Goal: Task Accomplishment & Management: Manage account settings

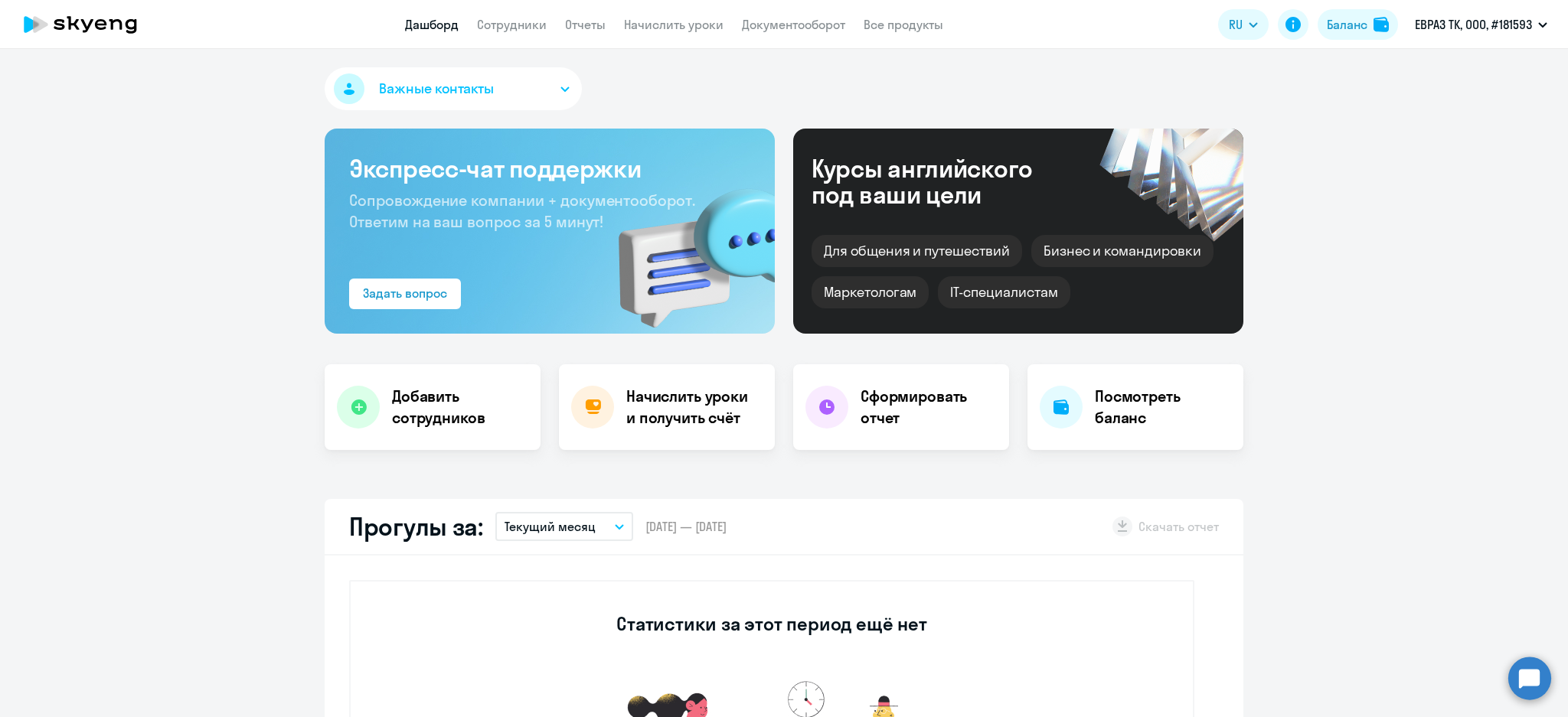
select select "30"
click at [480, 18] on link "Сотрудники" at bounding box center [511, 24] width 70 height 15
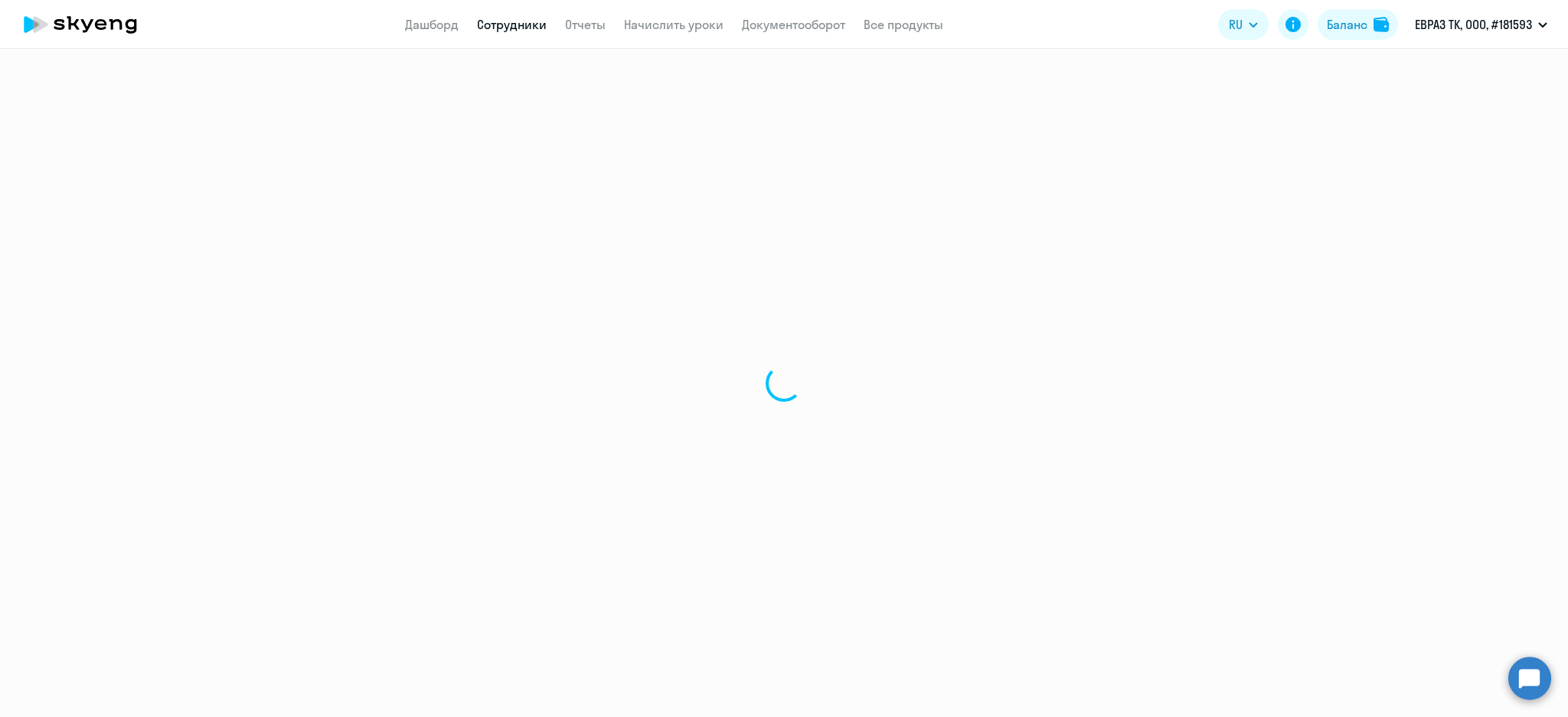
select select "30"
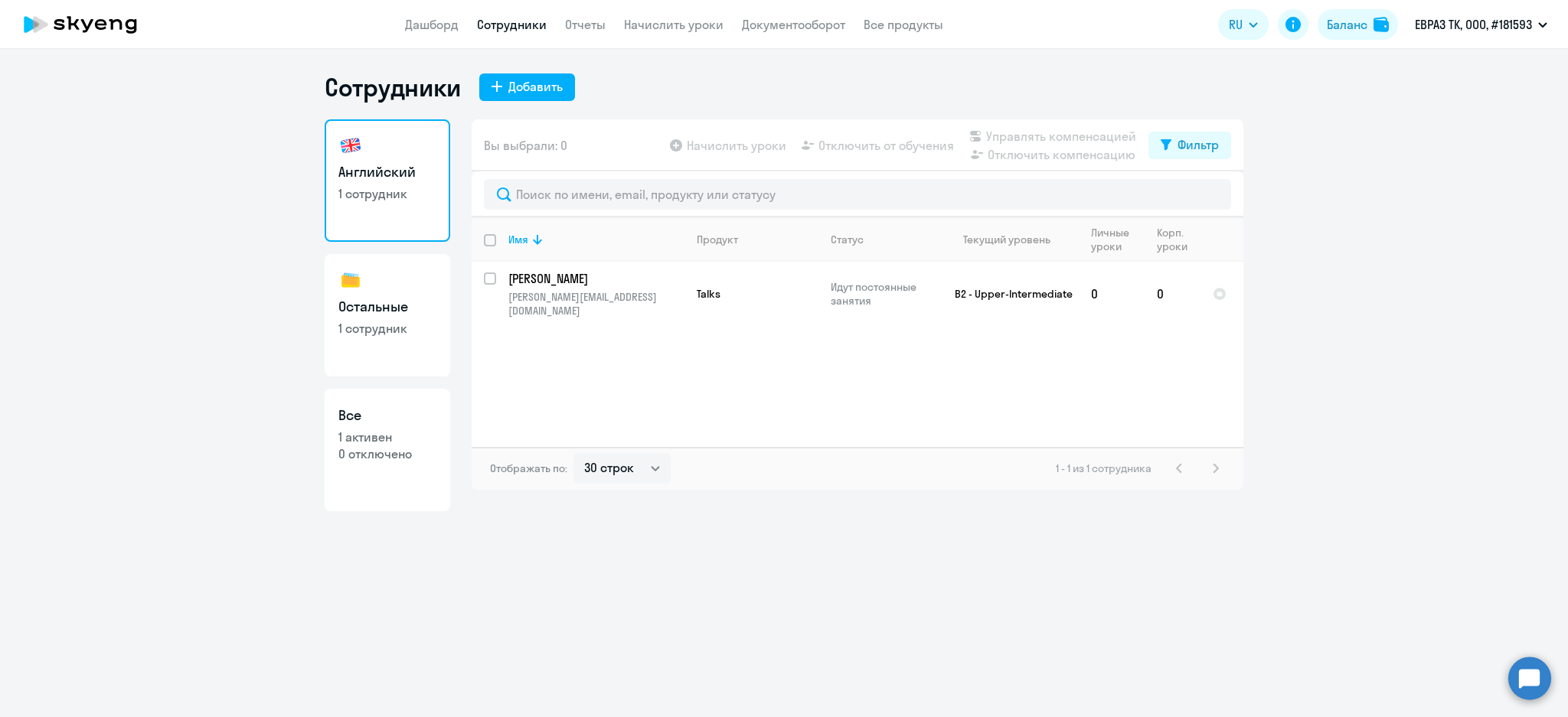
click at [427, 322] on p "1 сотрудник" at bounding box center [387, 328] width 98 height 16
select select "30"
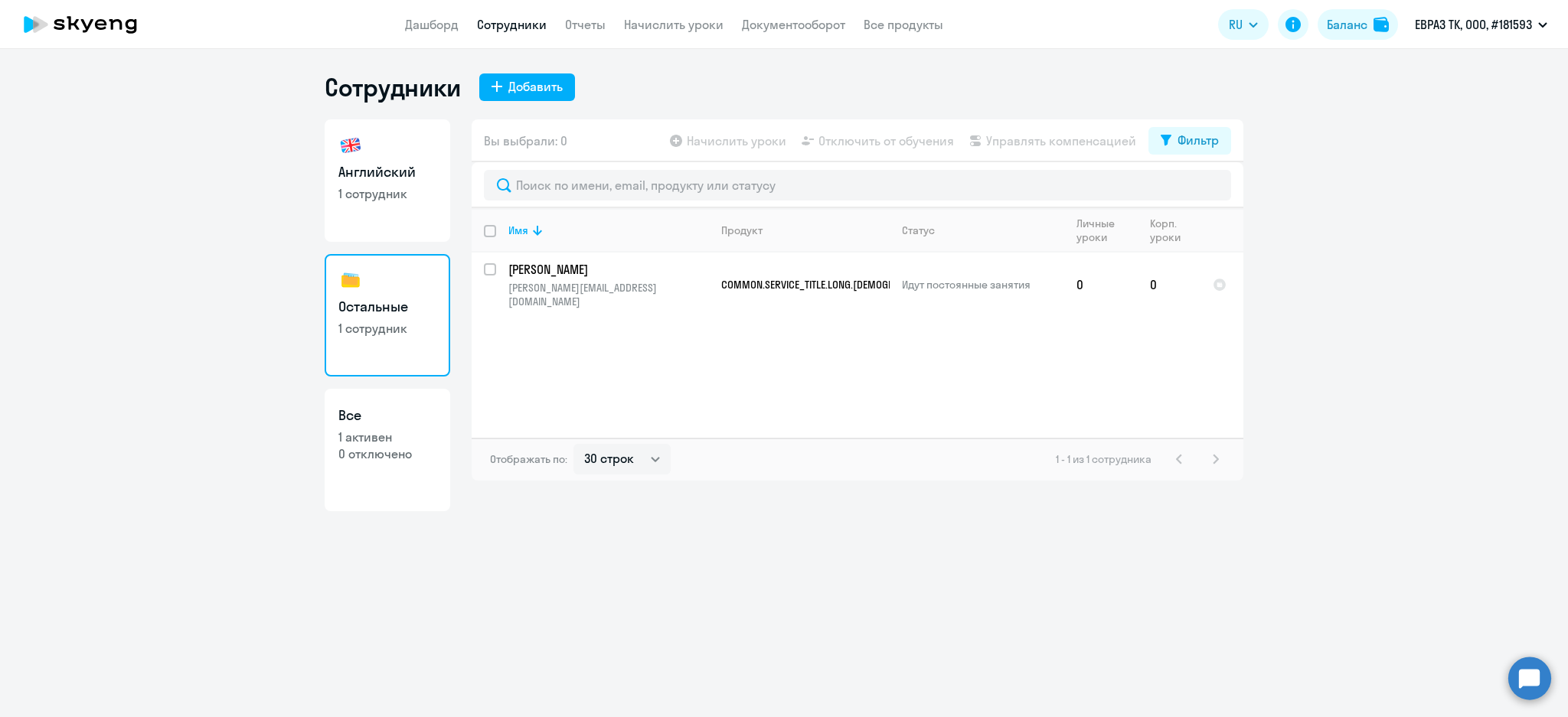
drag, startPoint x: 350, startPoint y: 162, endPoint x: 484, endPoint y: 10, distance: 202.6
click at [352, 162] on h3 "Английский" at bounding box center [387, 172] width 98 height 20
select select "30"
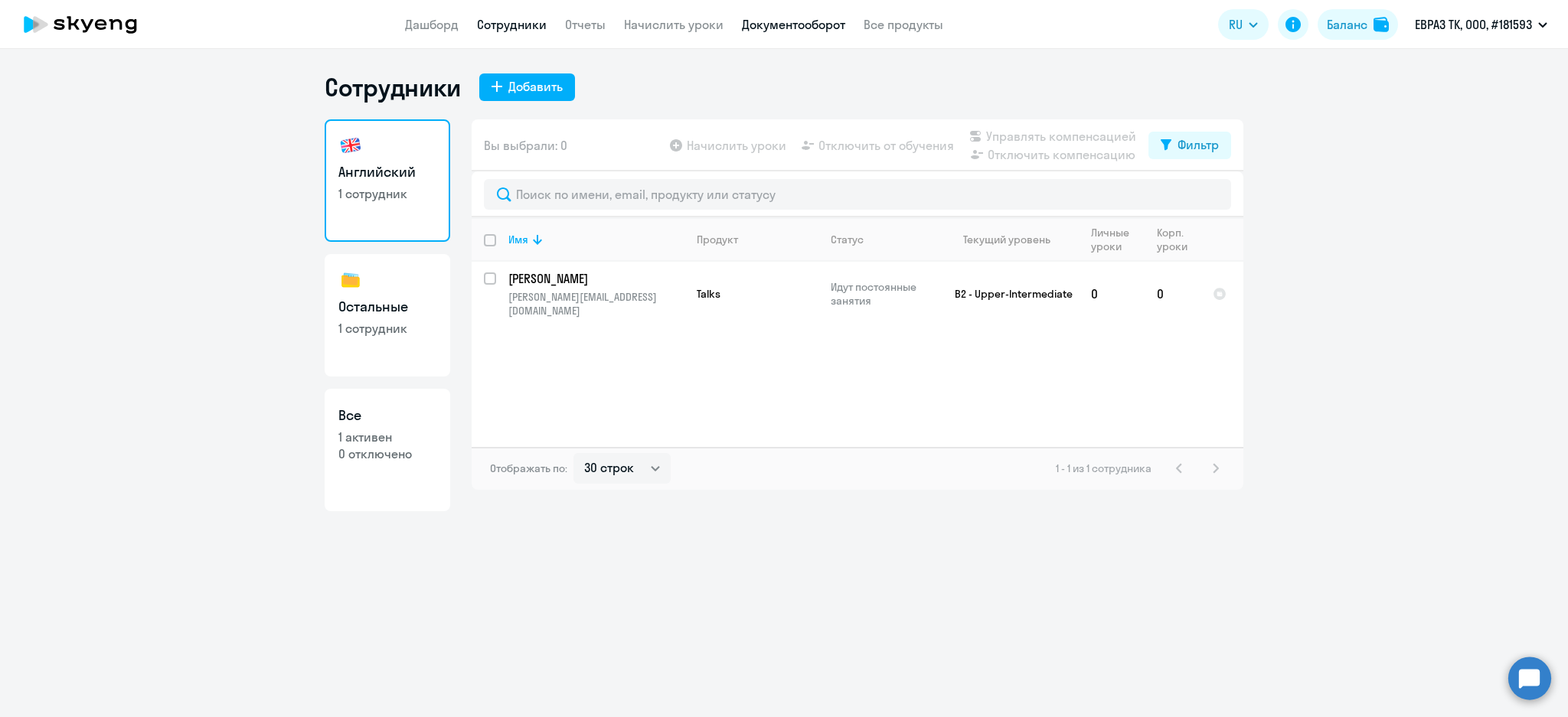
click at [785, 24] on link "Документооборот" at bounding box center [793, 24] width 103 height 15
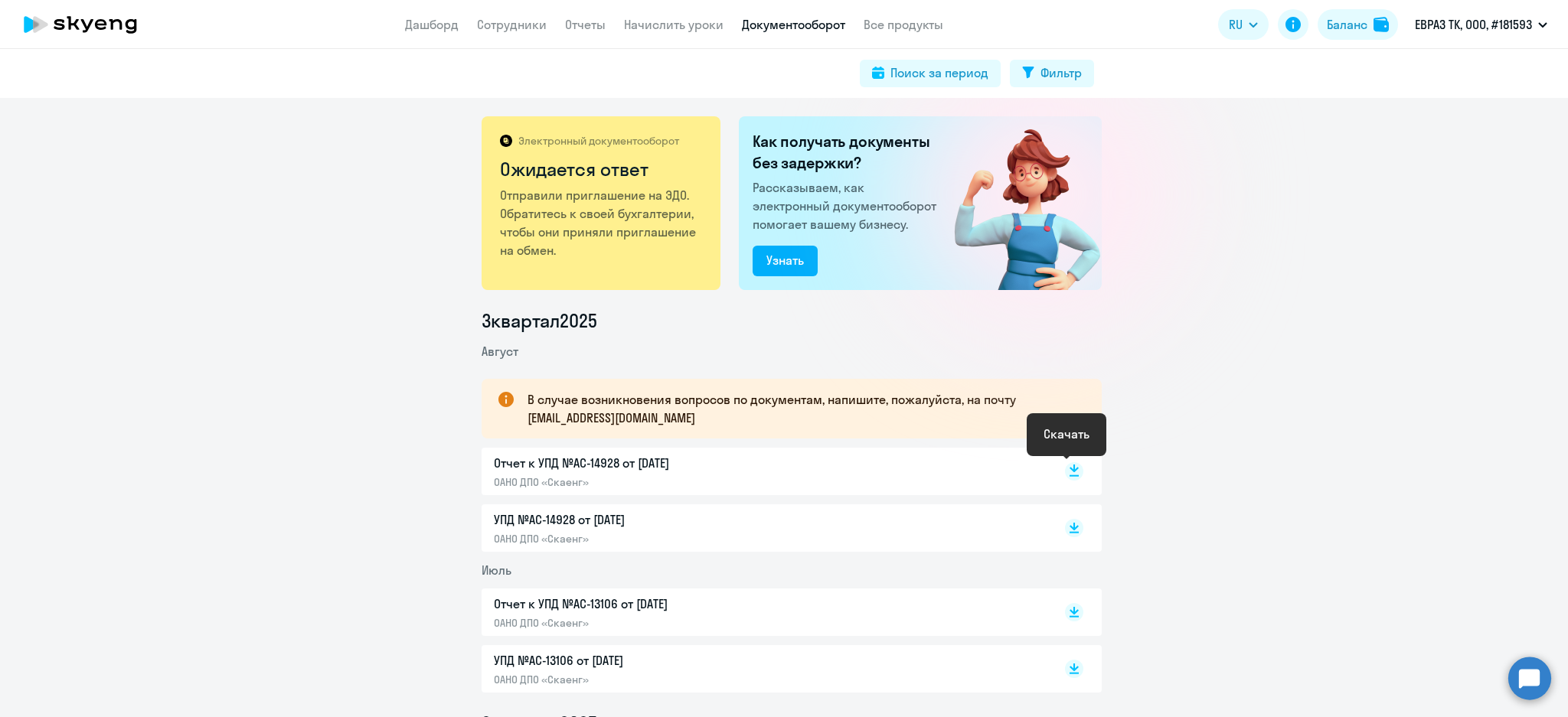
click at [1069, 463] on icon at bounding box center [1074, 471] width 18 height 18
click at [519, 24] on link "Сотрудники" at bounding box center [511, 24] width 70 height 15
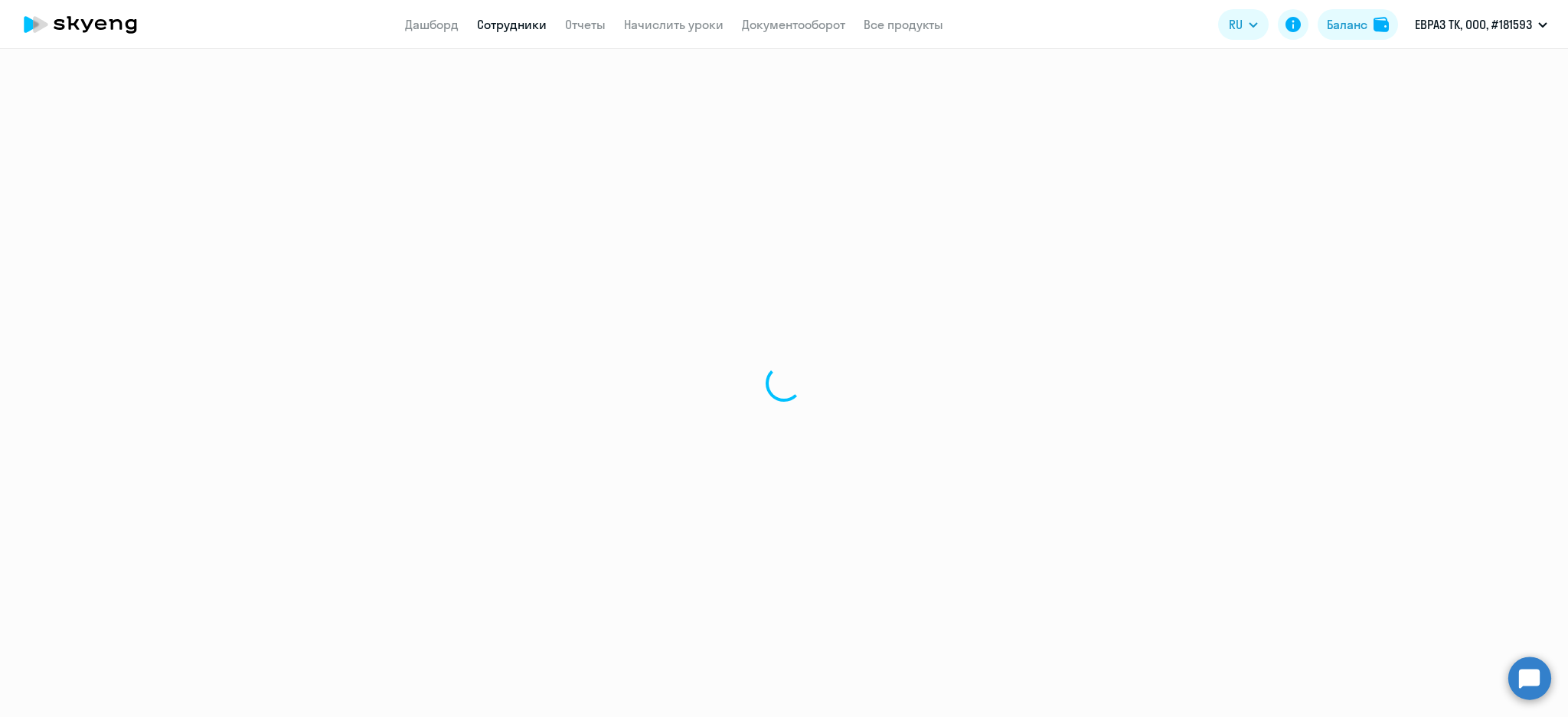
select select "30"
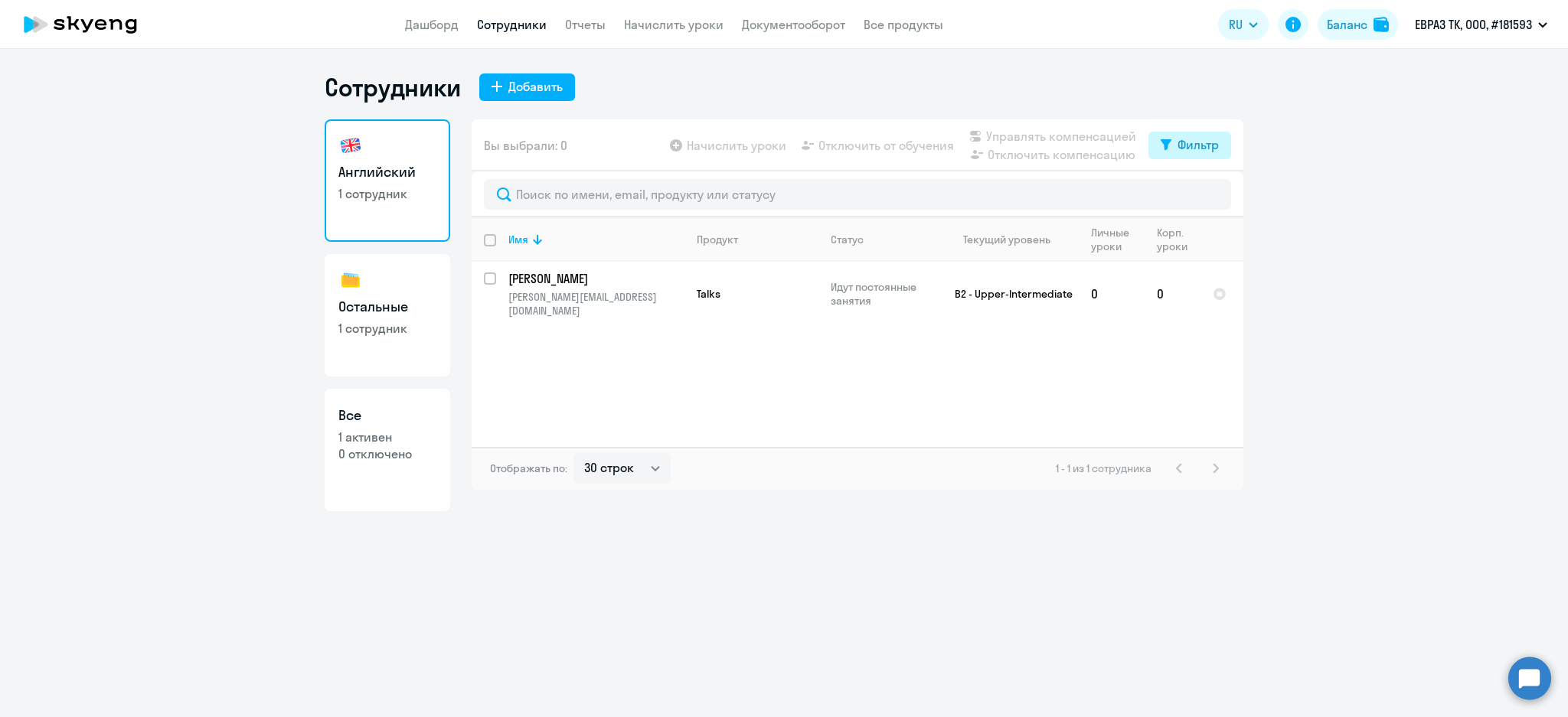
drag, startPoint x: 1209, startPoint y: 126, endPoint x: 1205, endPoint y: 142, distance: 16.5
click at [1208, 130] on div "Вы выбрали: 0 Начислить уроки Отключить от обучения Управлять компенсацией Откл…" at bounding box center [857, 146] width 771 height 52
click at [1205, 142] on div "Фильтр" at bounding box center [1198, 144] width 42 height 18
drag, startPoint x: 1205, startPoint y: 195, endPoint x: 1196, endPoint y: 203, distance: 12.0
click at [1206, 194] on span at bounding box center [1205, 195] width 26 height 15
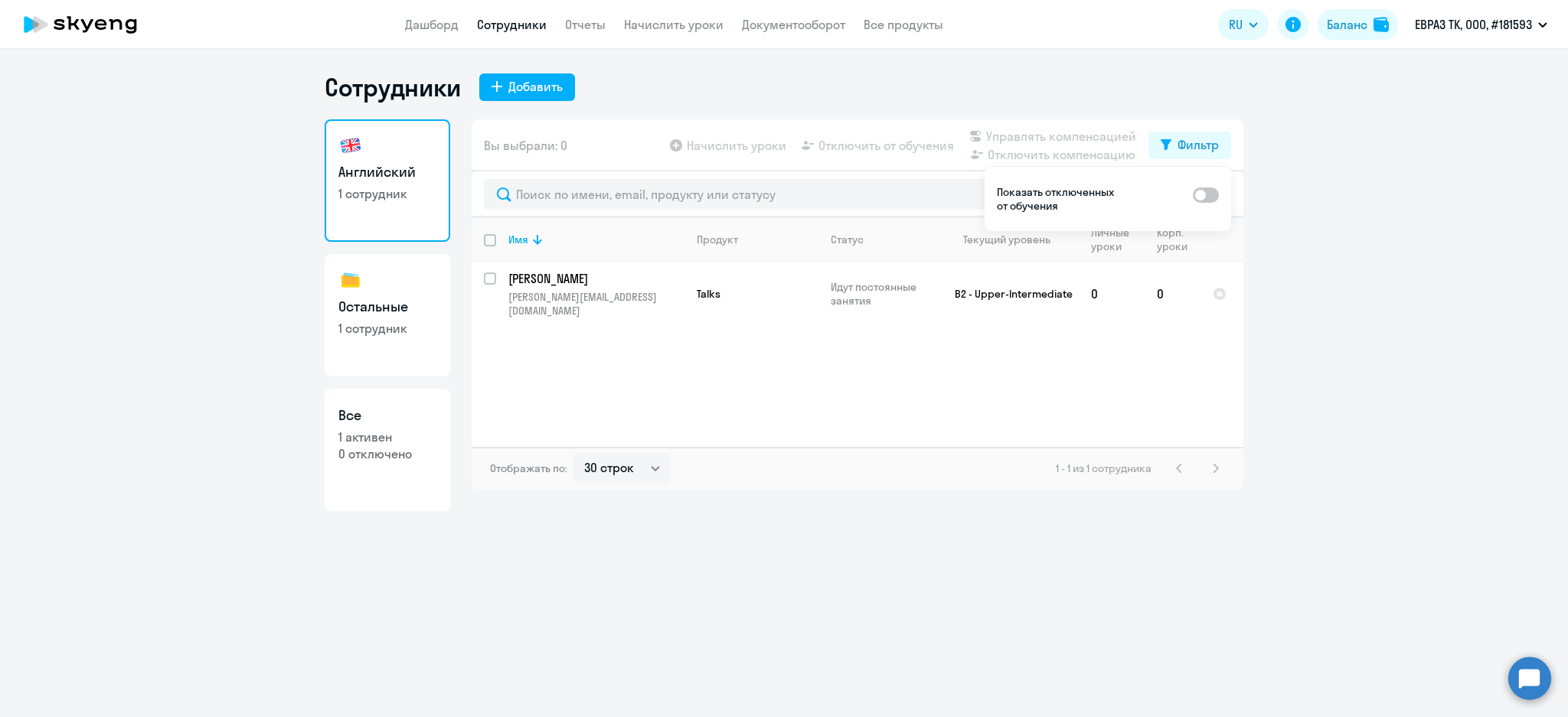
click at [1193, 194] on input "checkbox" at bounding box center [1192, 194] width 1 height 1
checkbox input "true"
click at [402, 326] on p "1 сотрудник" at bounding box center [387, 328] width 98 height 16
select select "30"
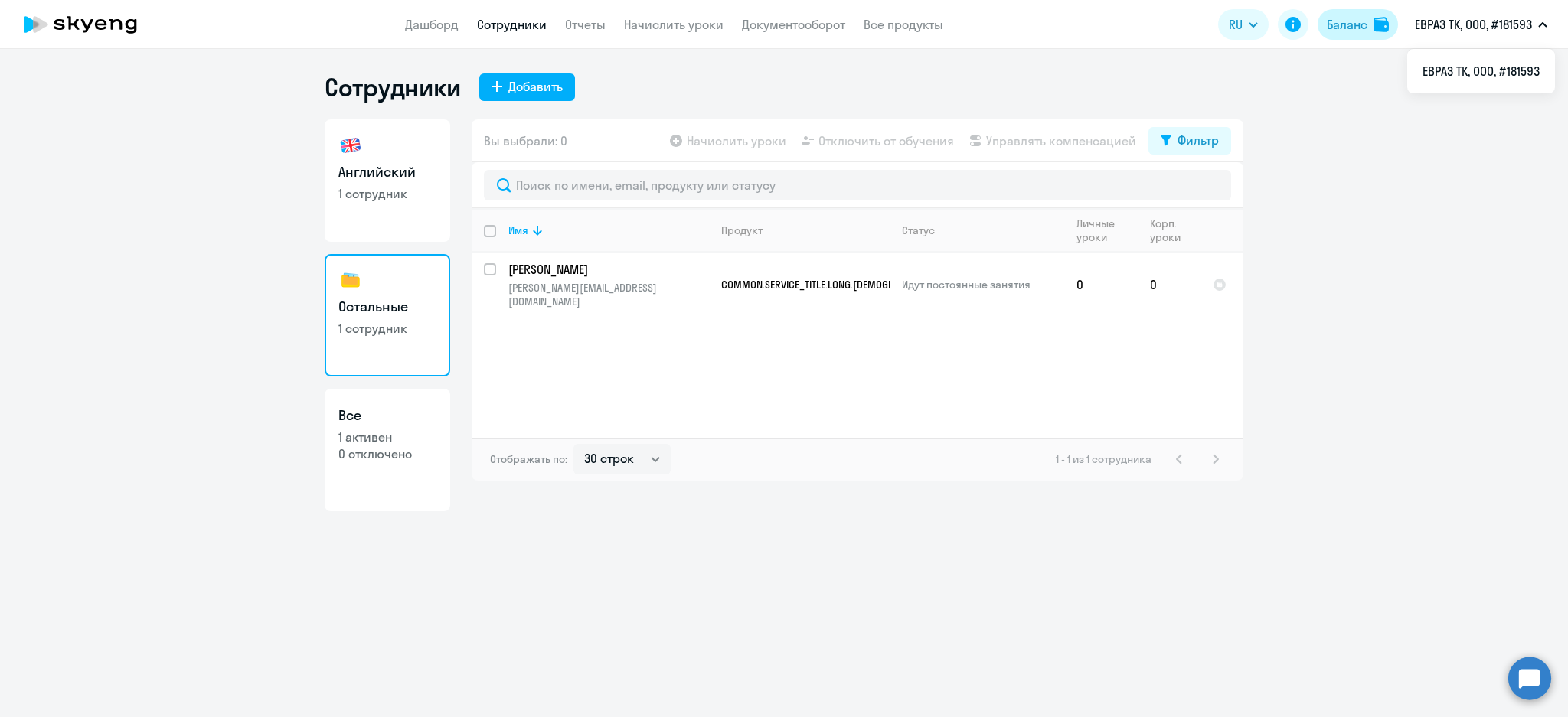
click at [1346, 29] on div "Баланс" at bounding box center [1348, 24] width 41 height 18
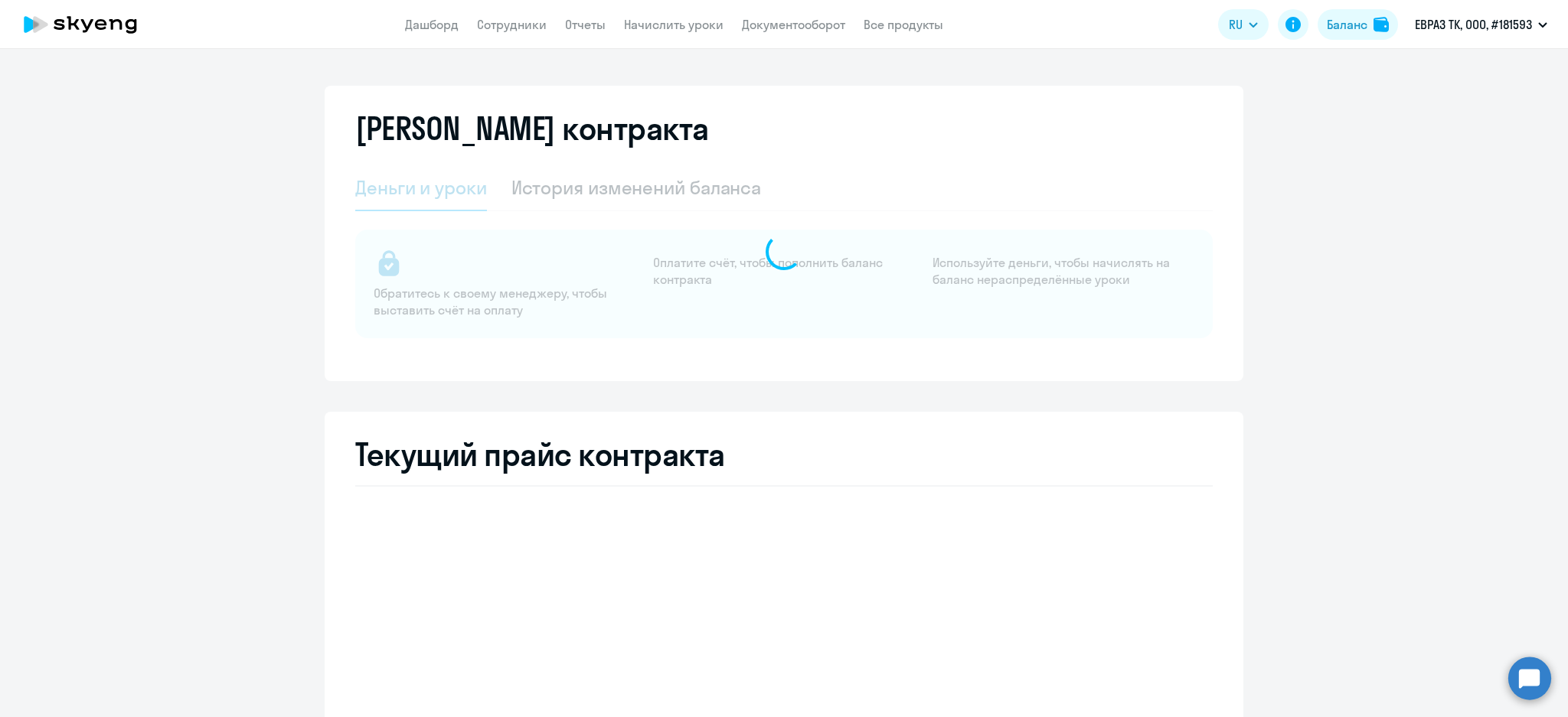
select select "english_adult_not_native_speaker"
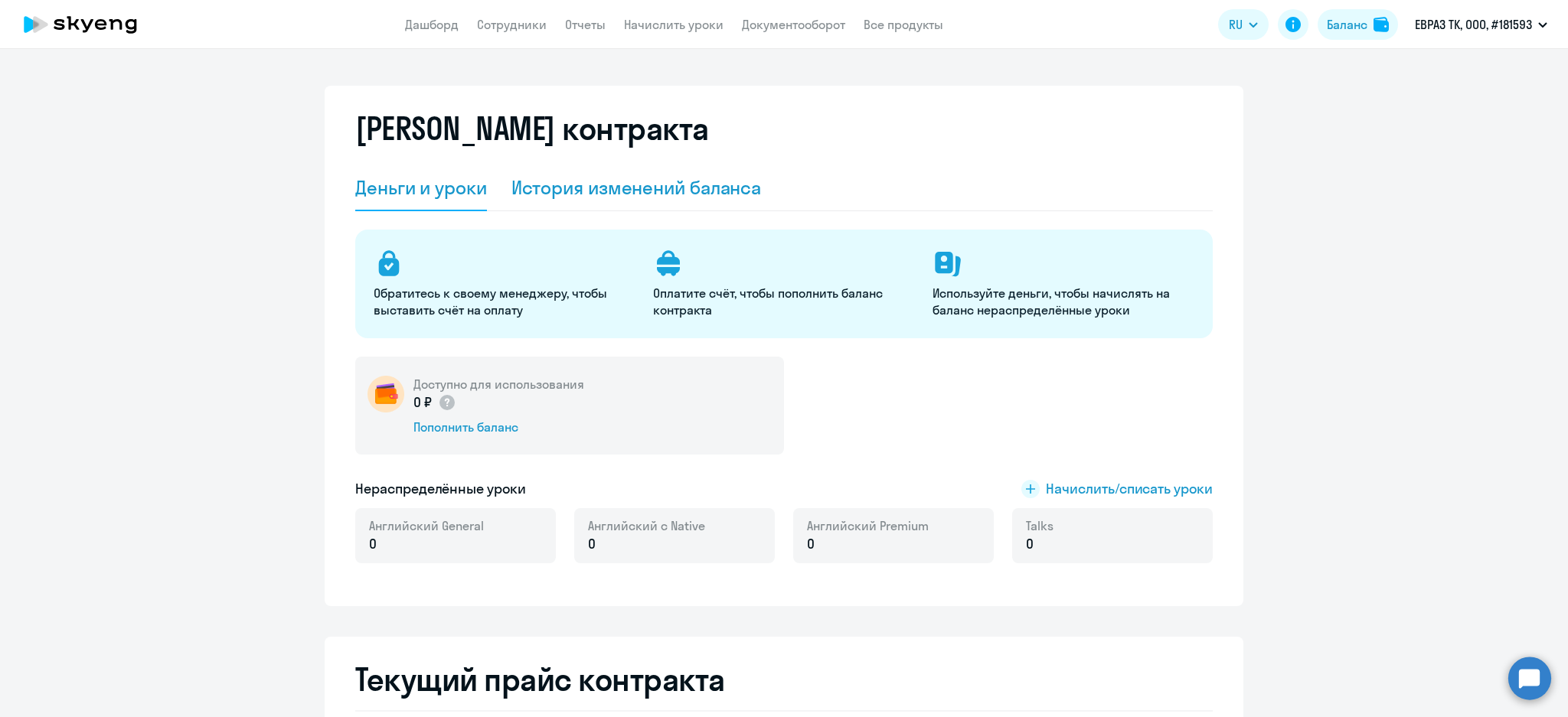
click at [679, 186] on div "История изменений баланса" at bounding box center [636, 186] width 250 height 24
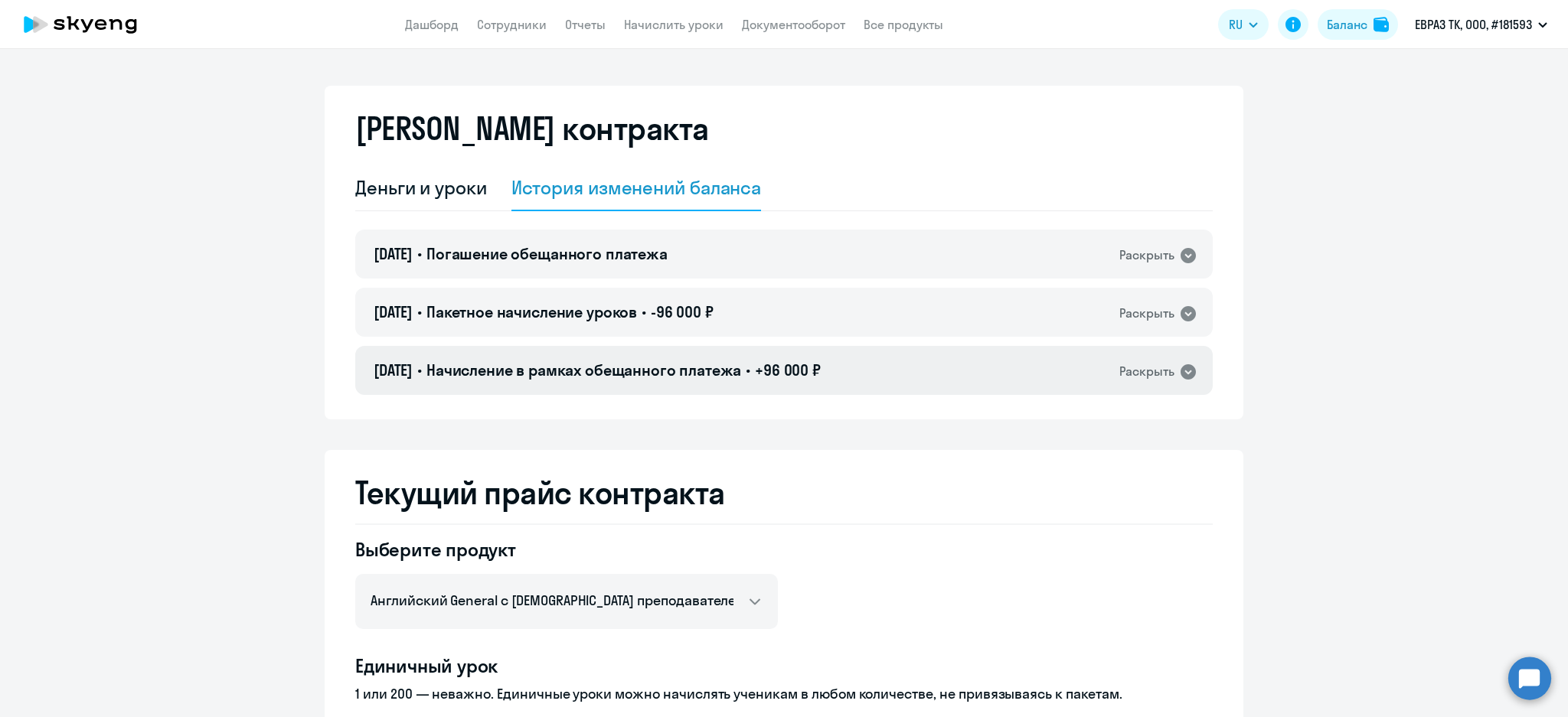
click at [727, 368] on span "Начисление в рамках обещанного платежа" at bounding box center [584, 370] width 315 height 19
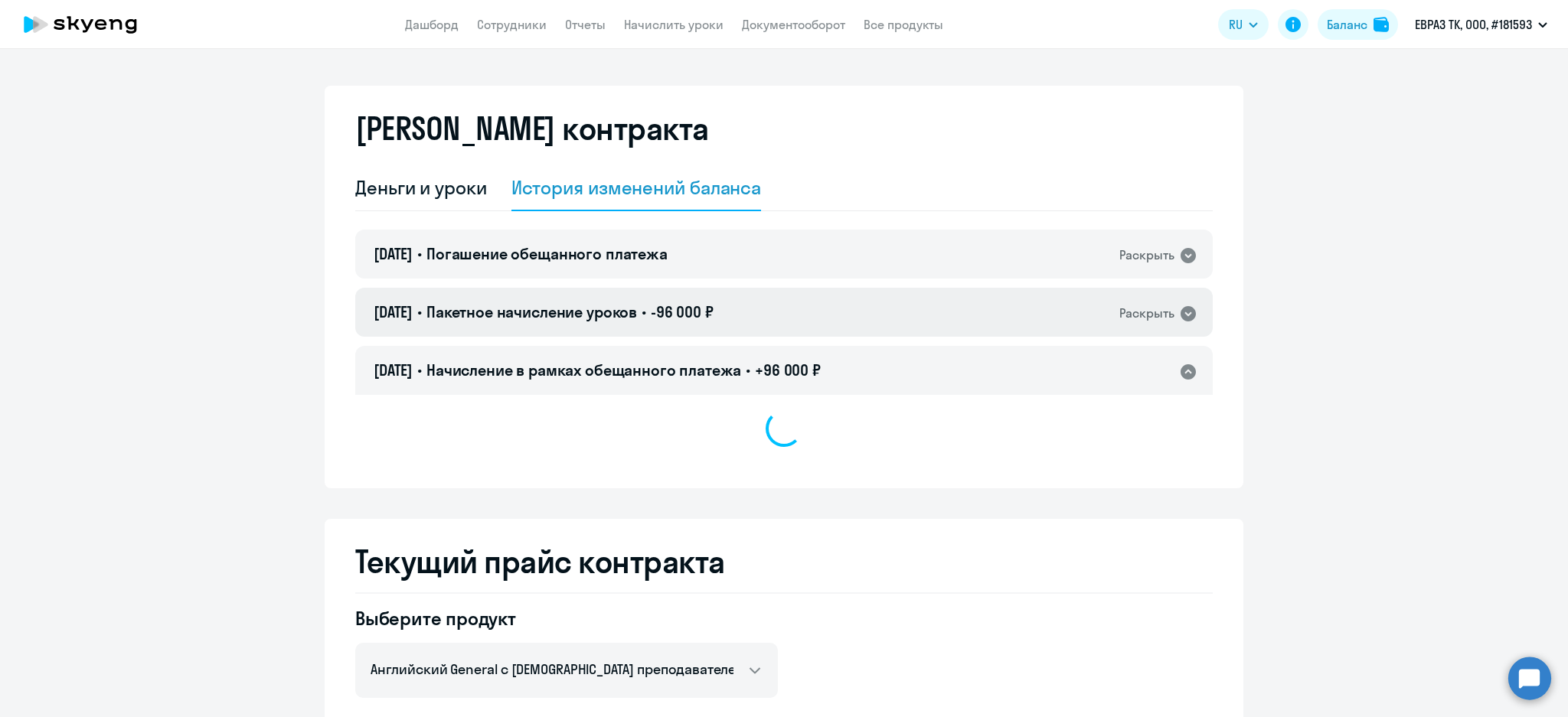
click at [773, 318] on div "[DATE] • Пакетное начисление уроков • -96 000 ₽ Раскрыть" at bounding box center [783, 312] width 857 height 49
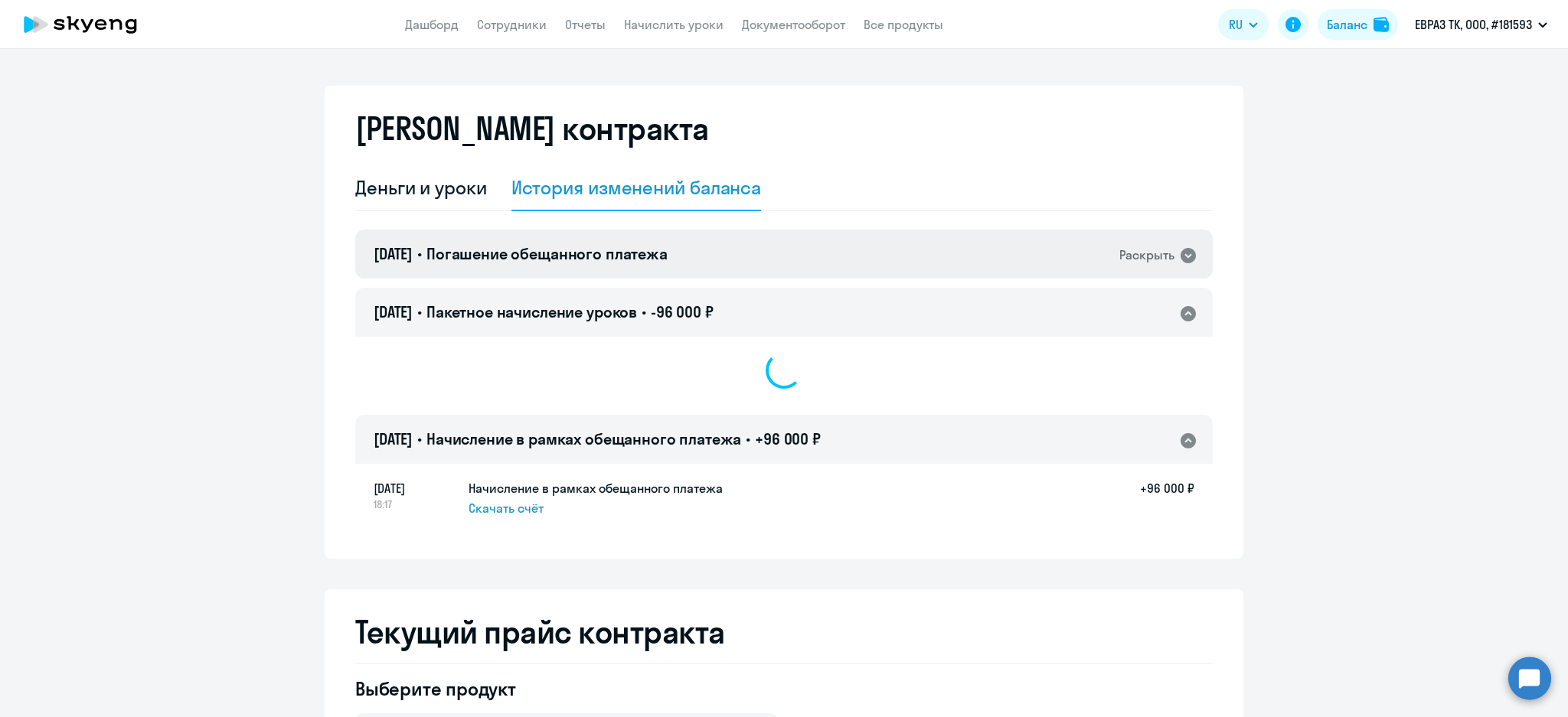
click at [784, 259] on div "[DATE] • Погашение обещанного платежа Раскрыть" at bounding box center [783, 254] width 857 height 49
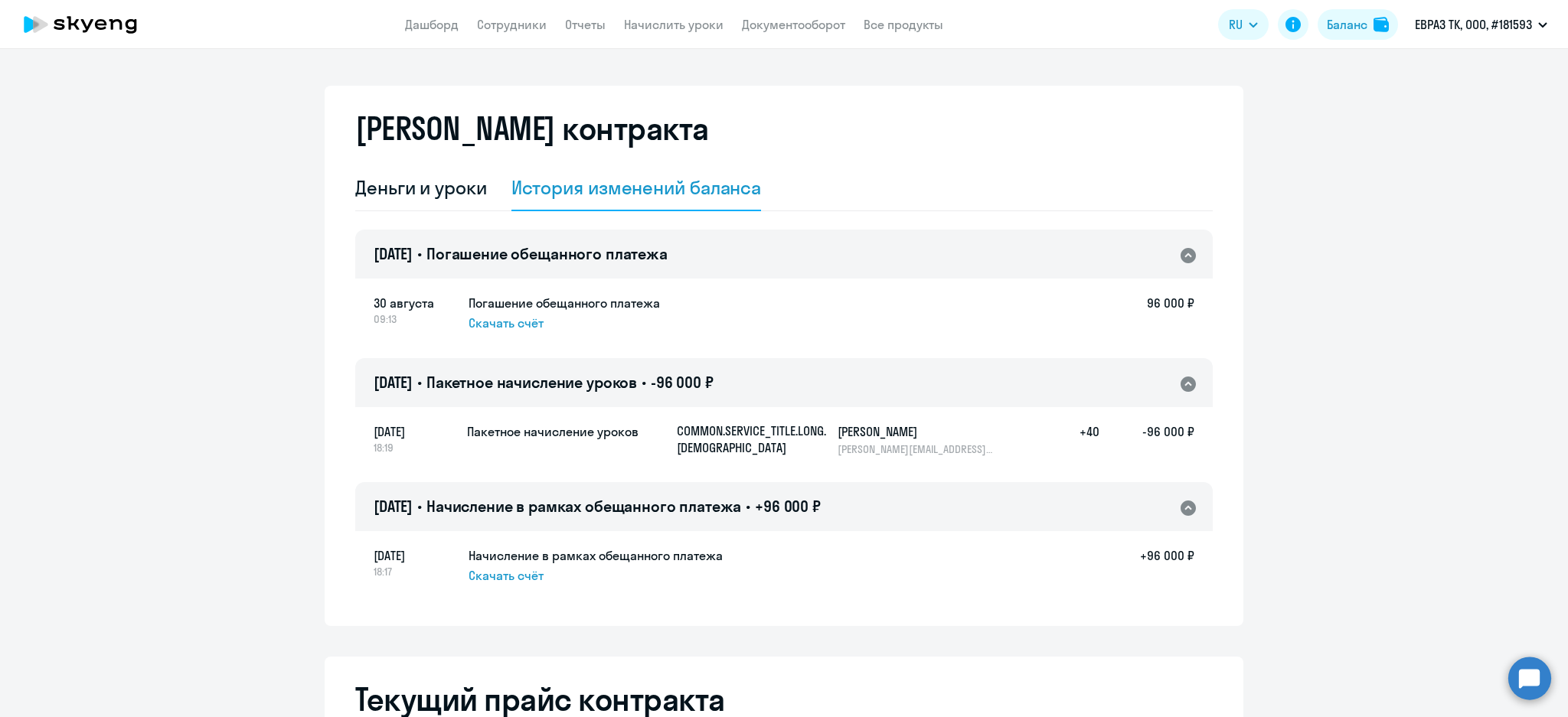
click at [784, 259] on div "[DATE] • Погашение обещанного платежа Раскрыть" at bounding box center [783, 254] width 857 height 49
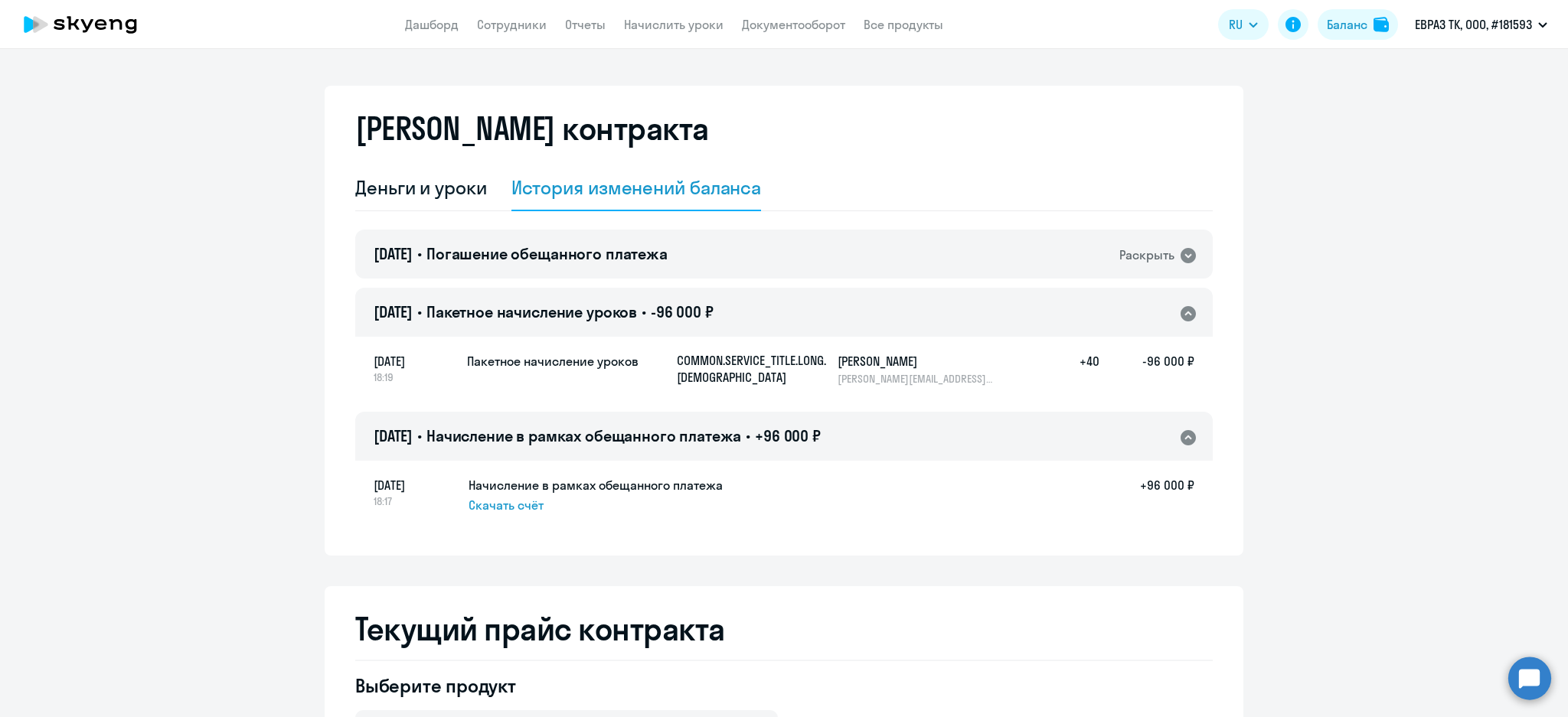
click at [844, 324] on div "[DATE] • Пакетное начисление уроков • -96 000 ₽ Раскрыть" at bounding box center [783, 312] width 857 height 49
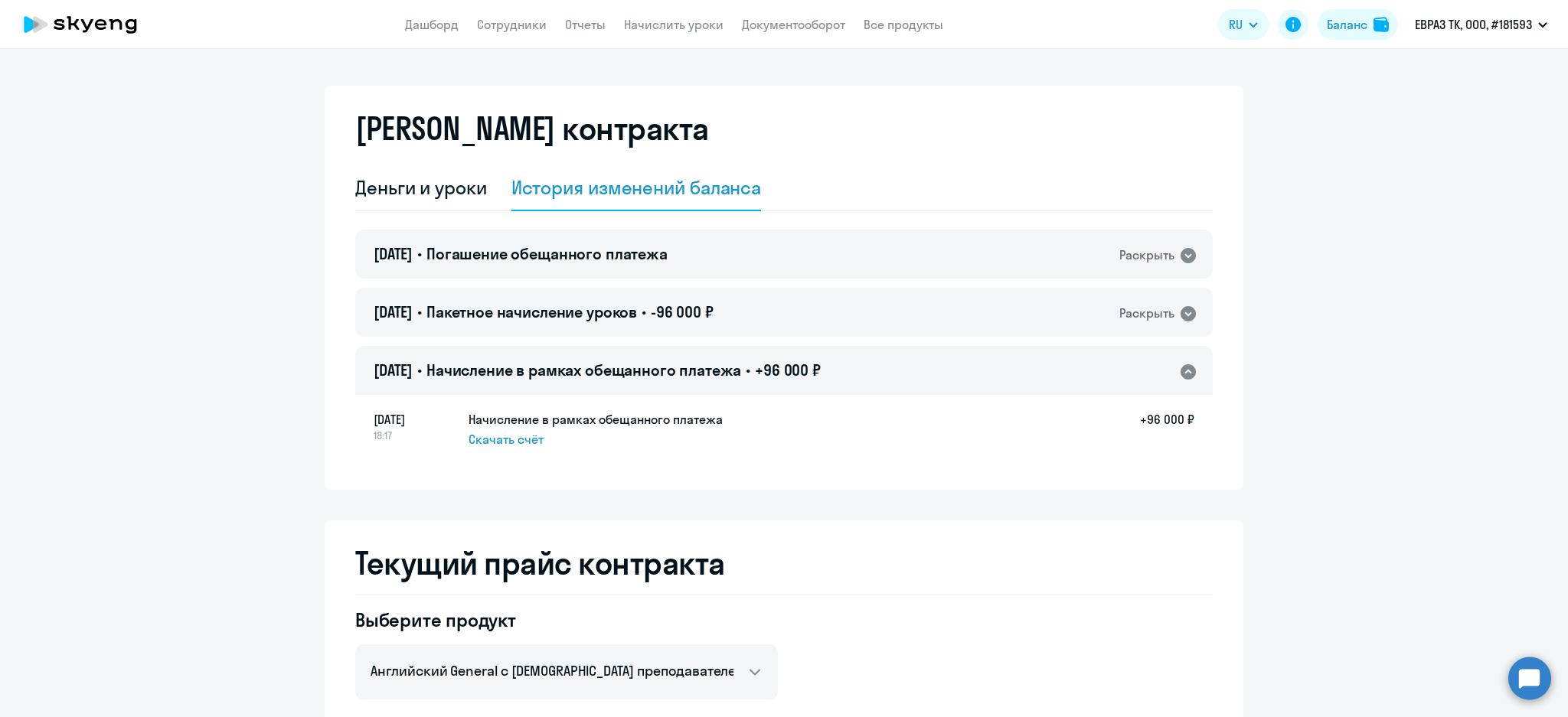
click at [843, 363] on div "[DATE] • Начисление в рамках обещанного платежа • +96 000 ₽ Раскрыть" at bounding box center [783, 370] width 857 height 49
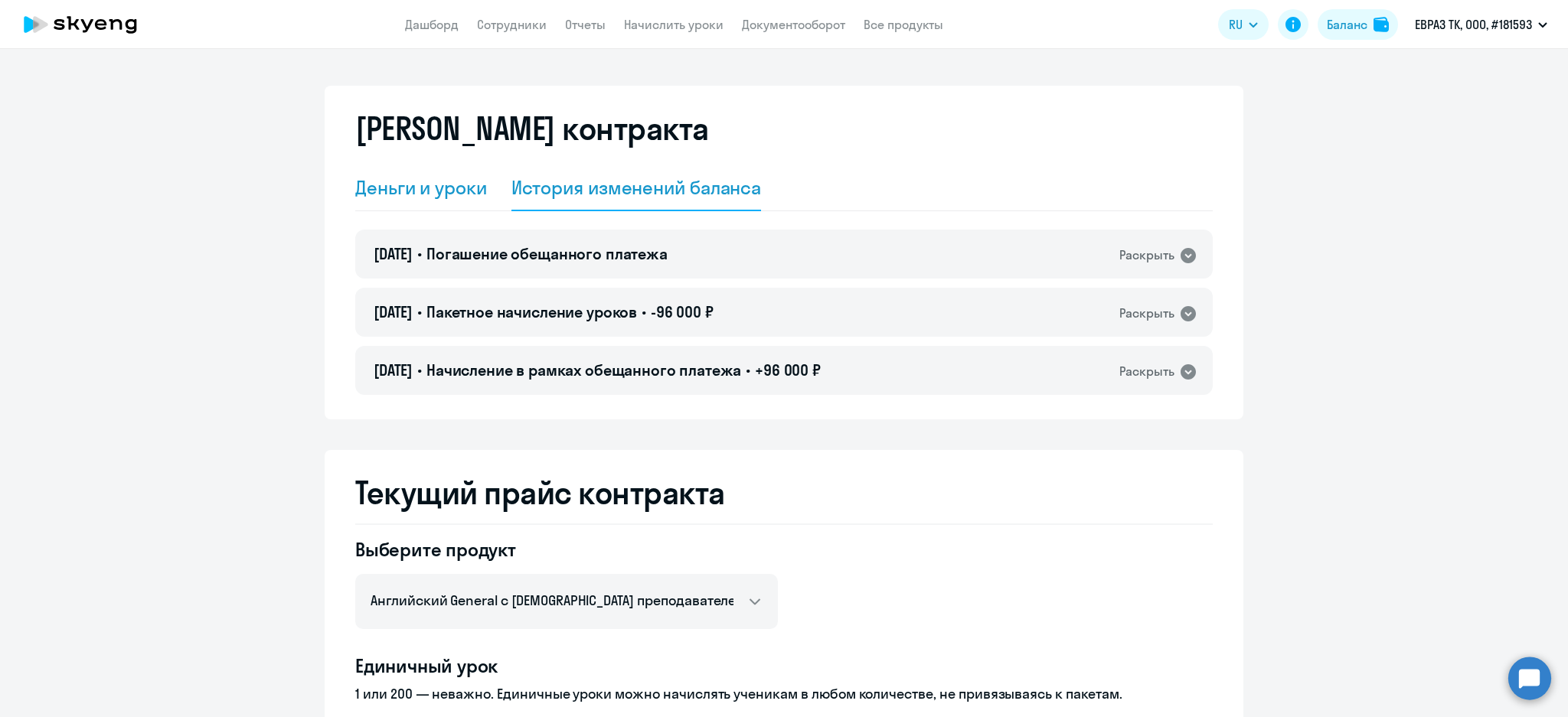
click at [374, 194] on div "Деньги и уроки" at bounding box center [421, 186] width 131 height 24
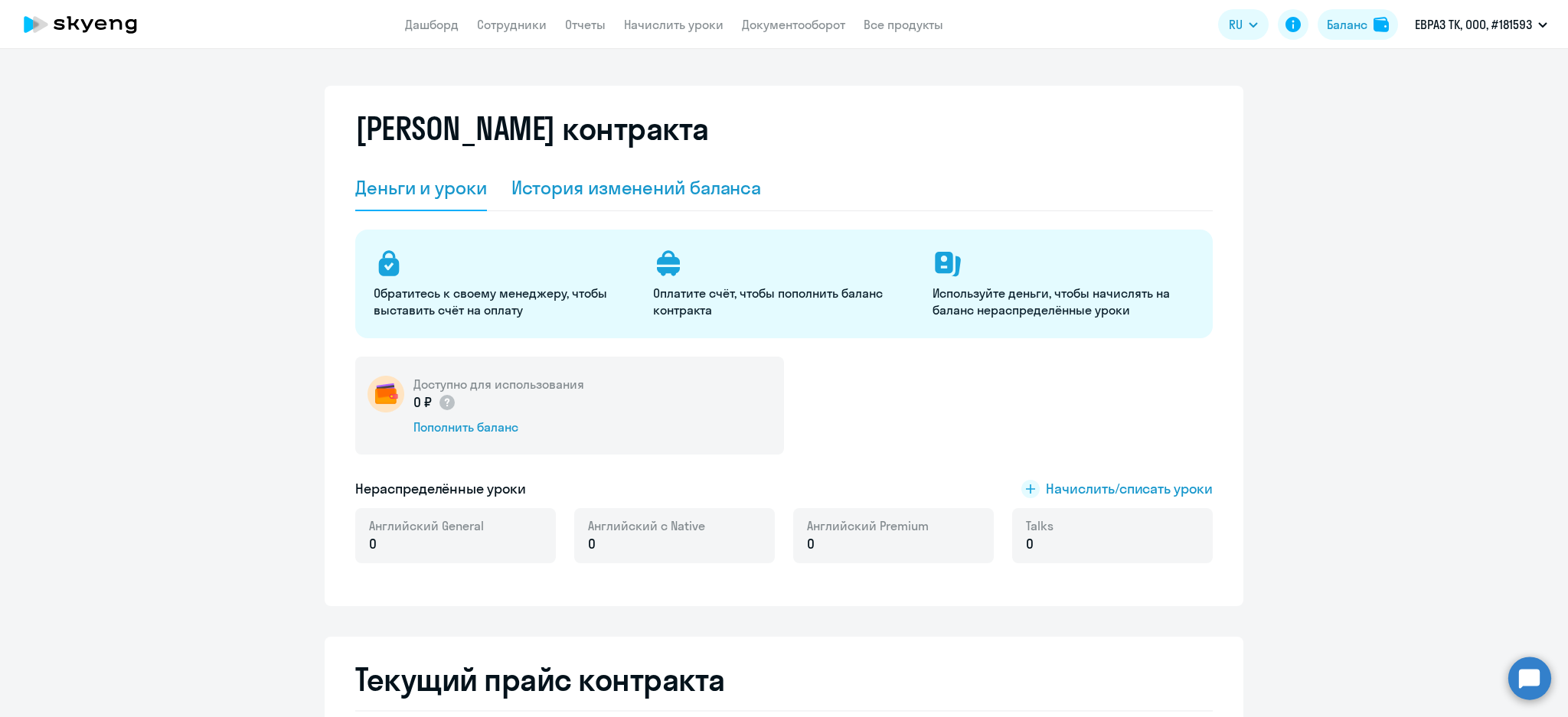
click at [595, 176] on div "История изменений баланса" at bounding box center [636, 186] width 250 height 24
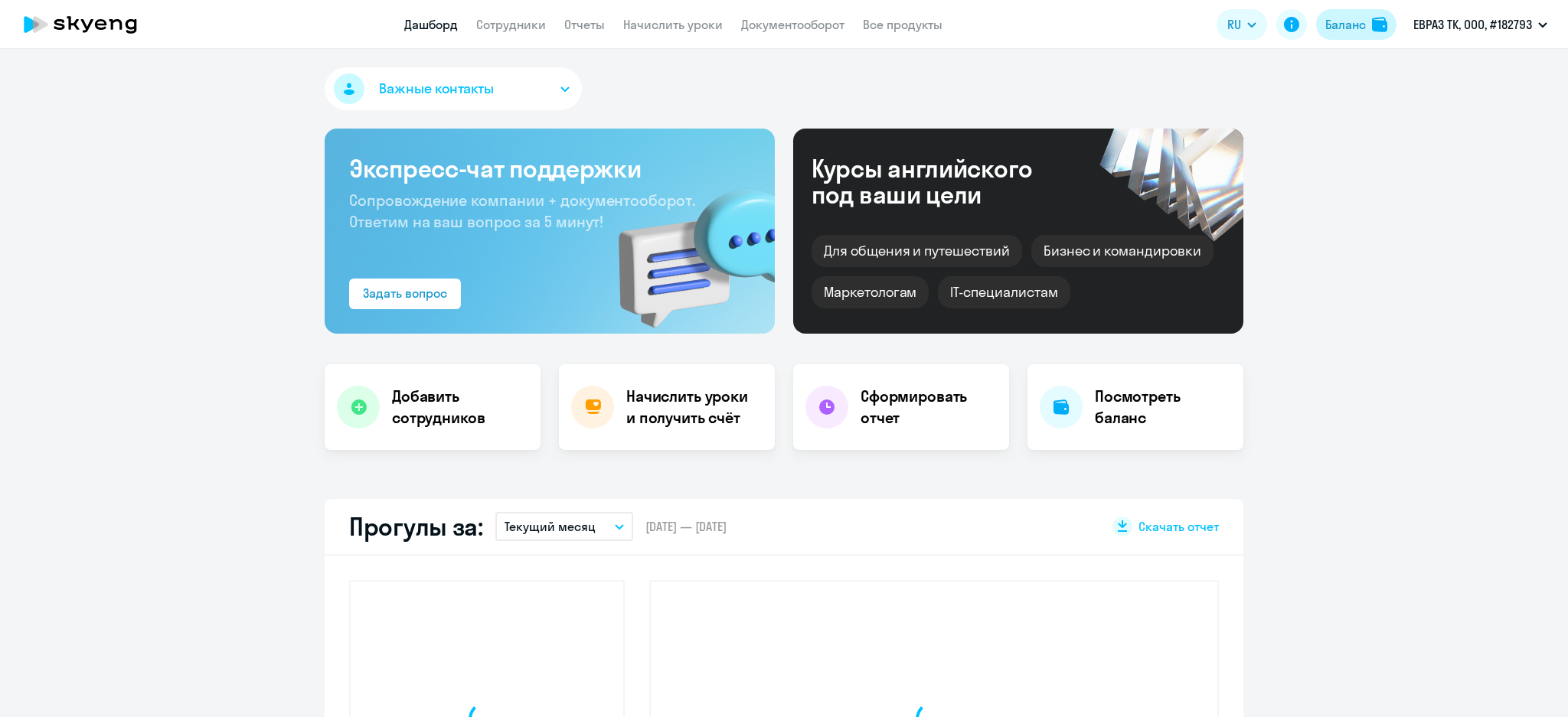
select select "30"
click at [1366, 24] on button "Баланс" at bounding box center [1355, 25] width 80 height 31
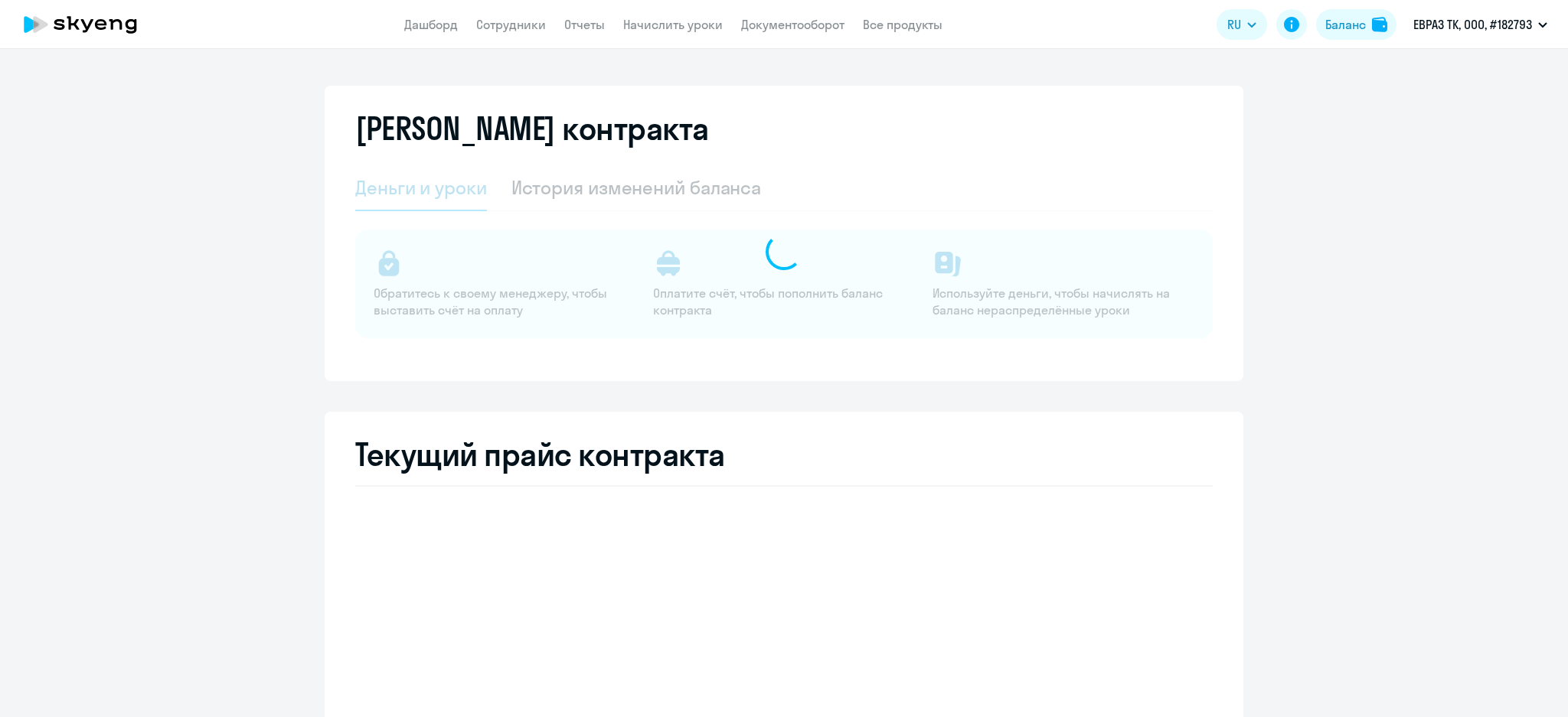
select select "english_adult_not_native_speaker"
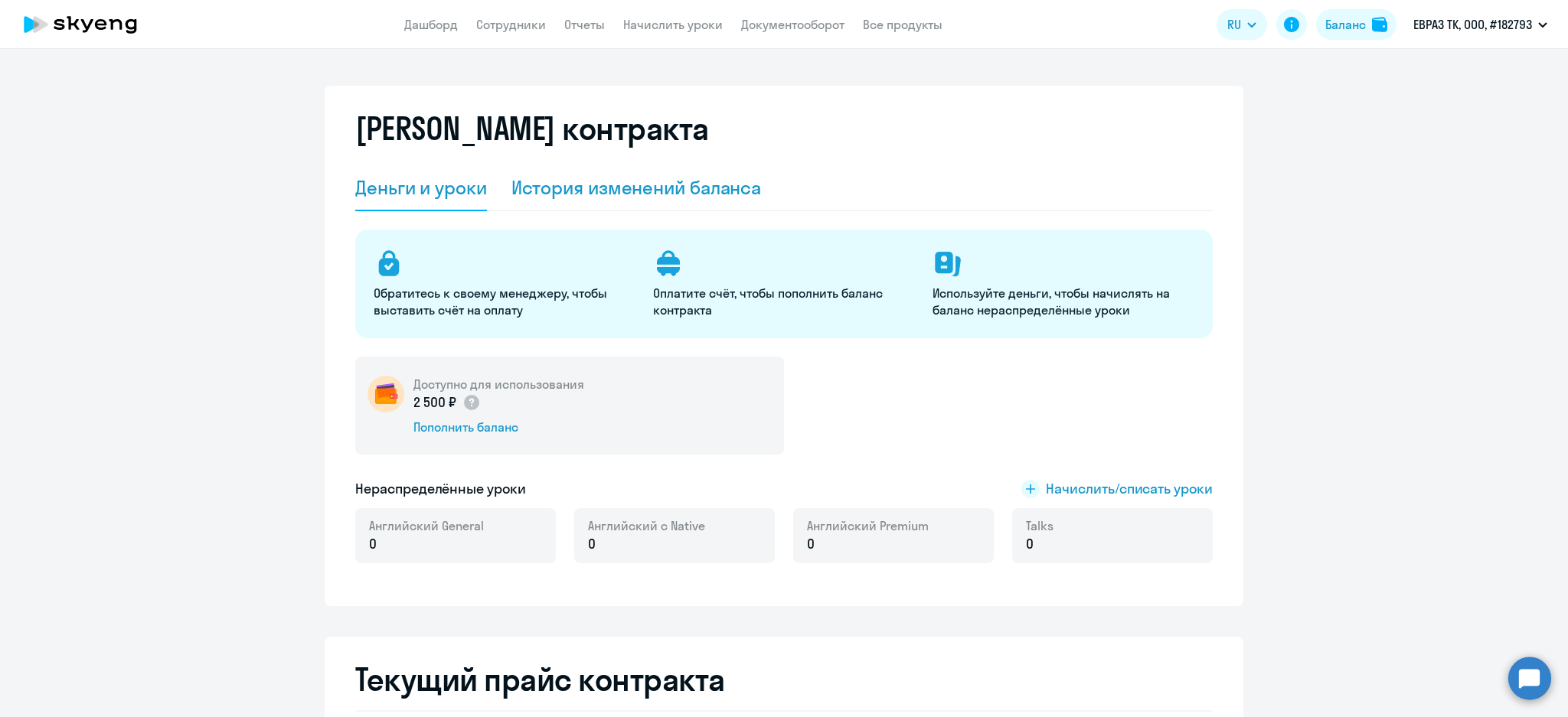
click at [713, 190] on div "История изменений баланса" at bounding box center [636, 186] width 250 height 24
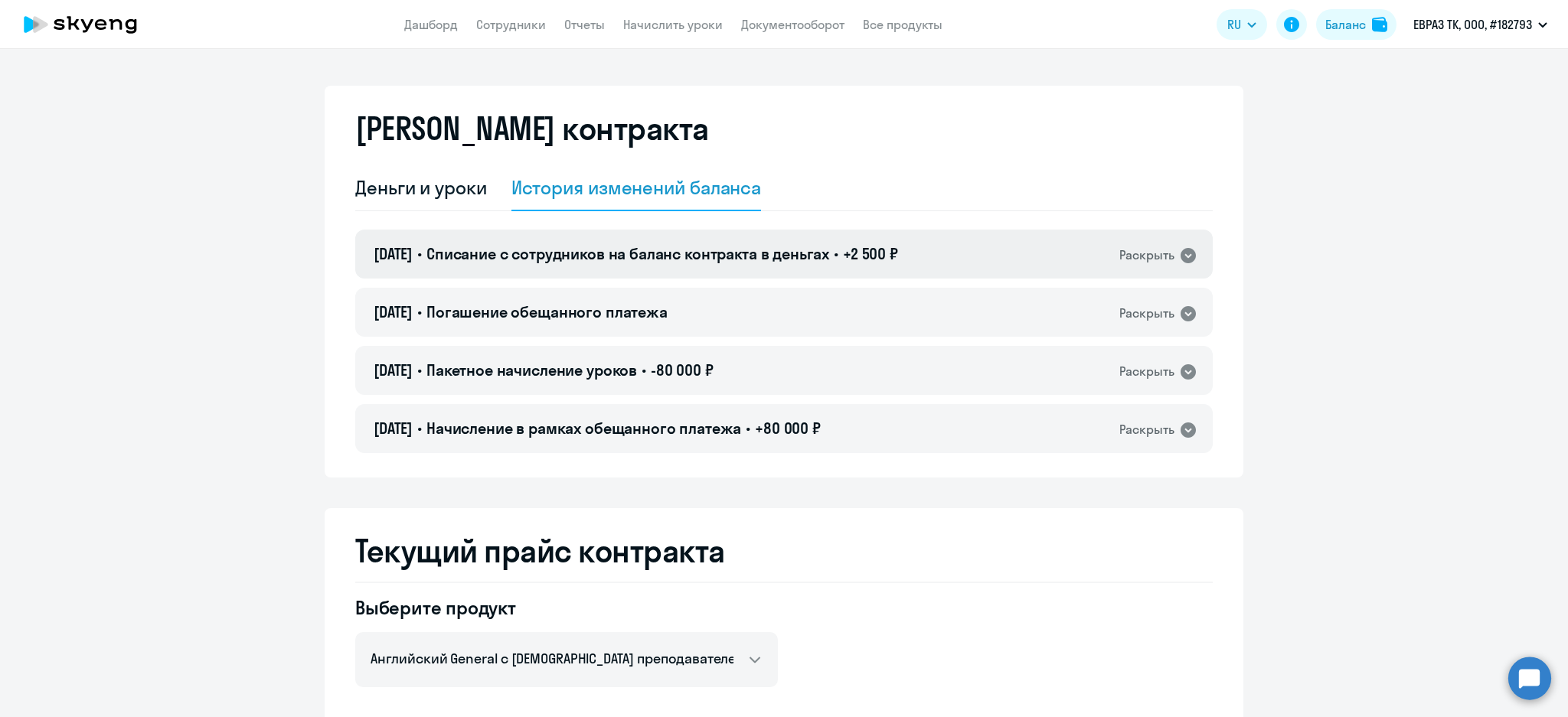
click at [817, 272] on div "05.08.2025 • Списание с сотрудников на баланс контракта в деньгах • +2 500 ₽ Ра…" at bounding box center [783, 254] width 857 height 49
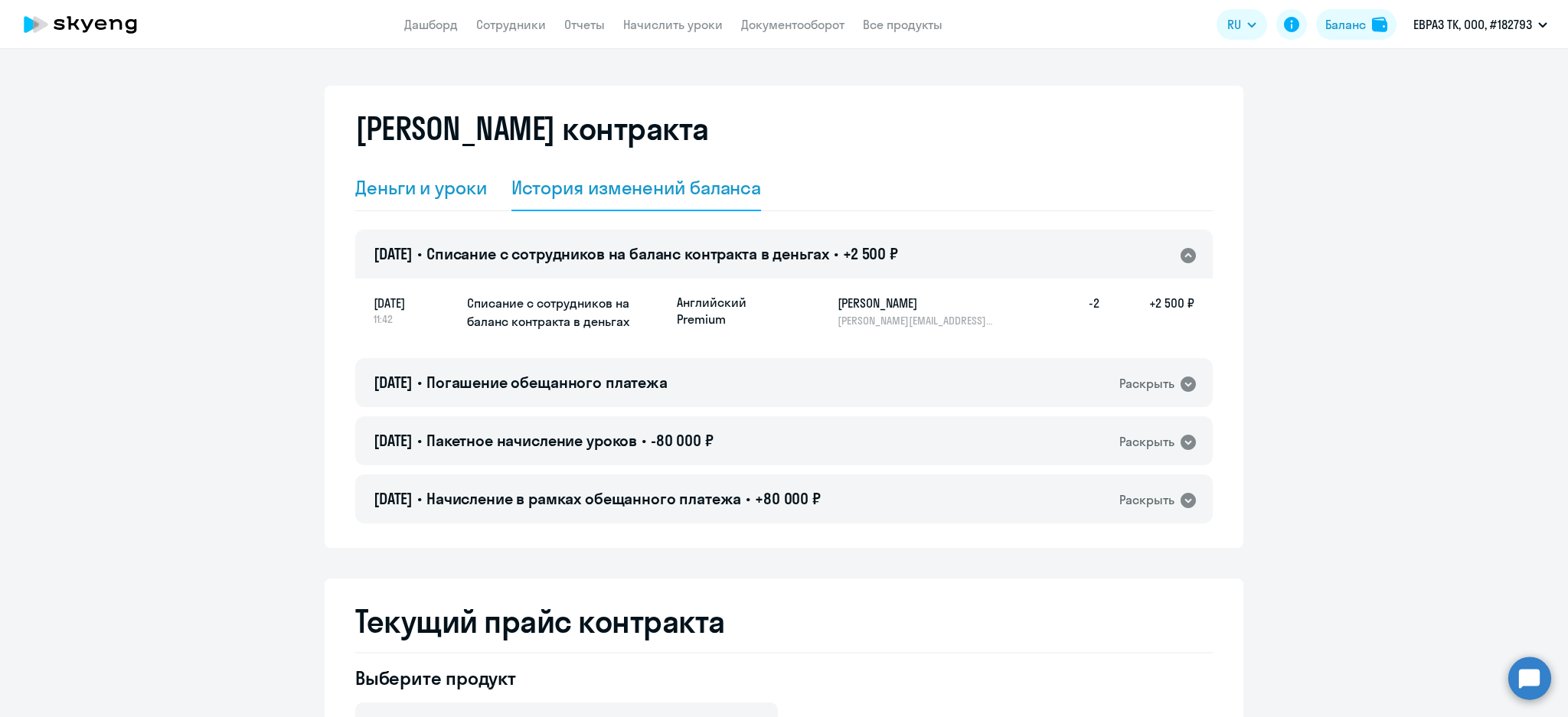
click at [444, 175] on div "Деньги и уроки" at bounding box center [421, 186] width 131 height 24
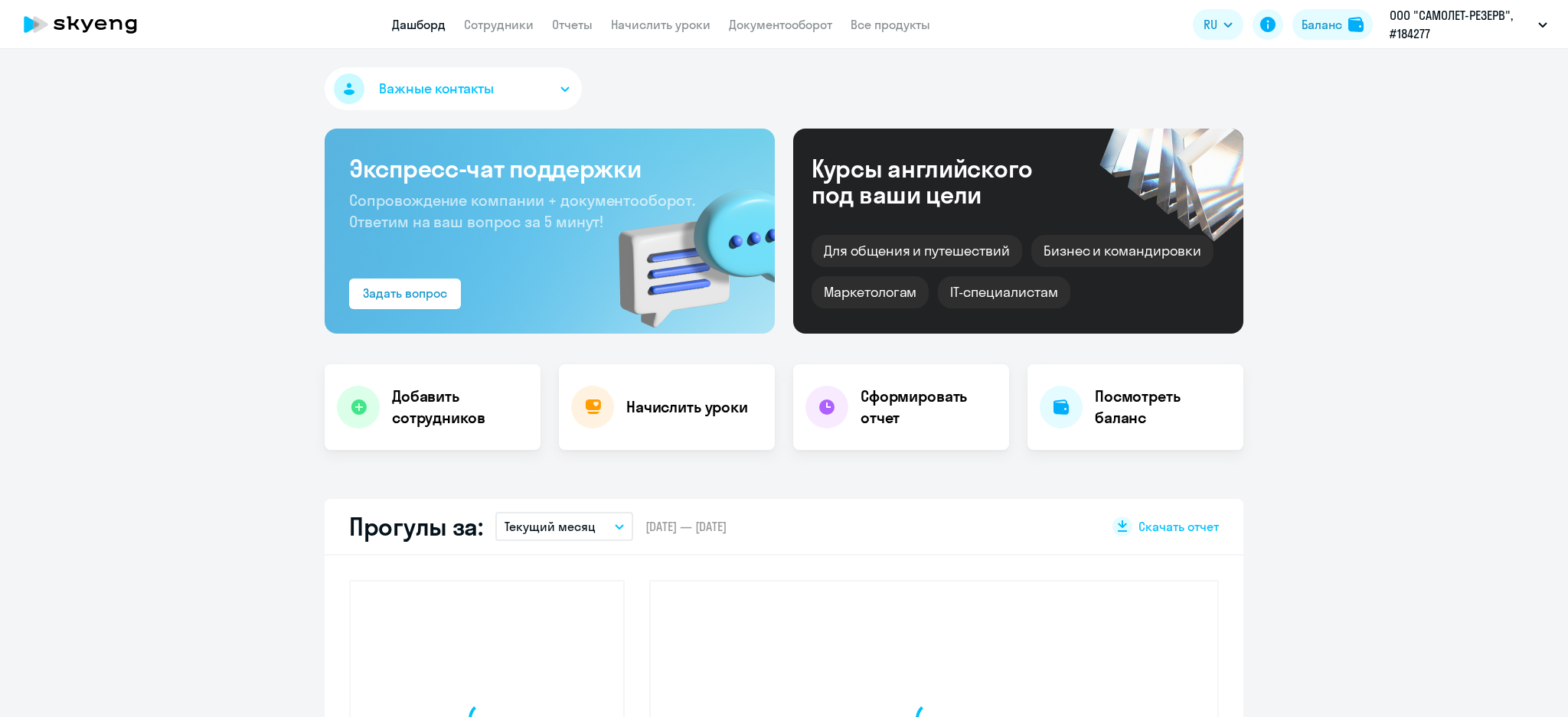
select select "30"
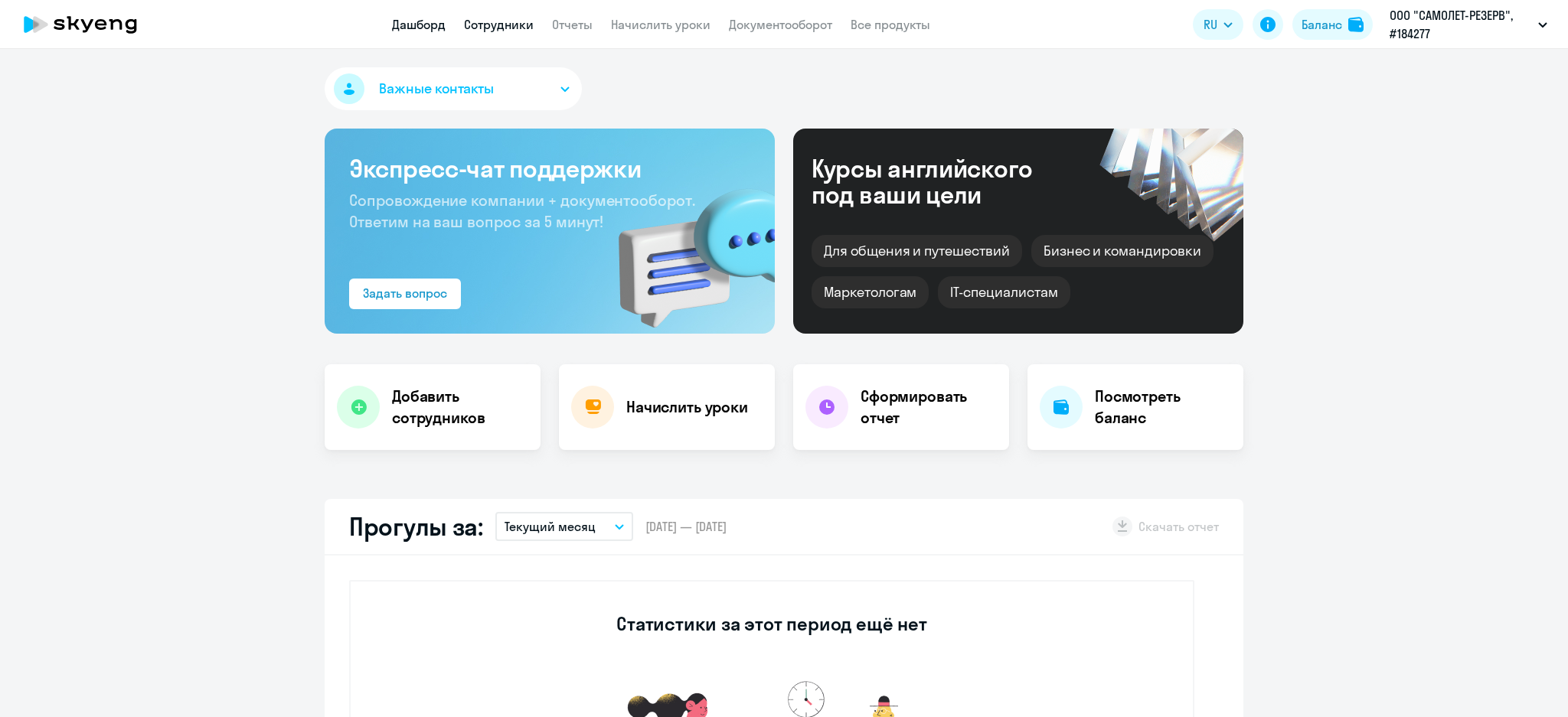
click at [505, 28] on link "Сотрудники" at bounding box center [499, 24] width 70 height 15
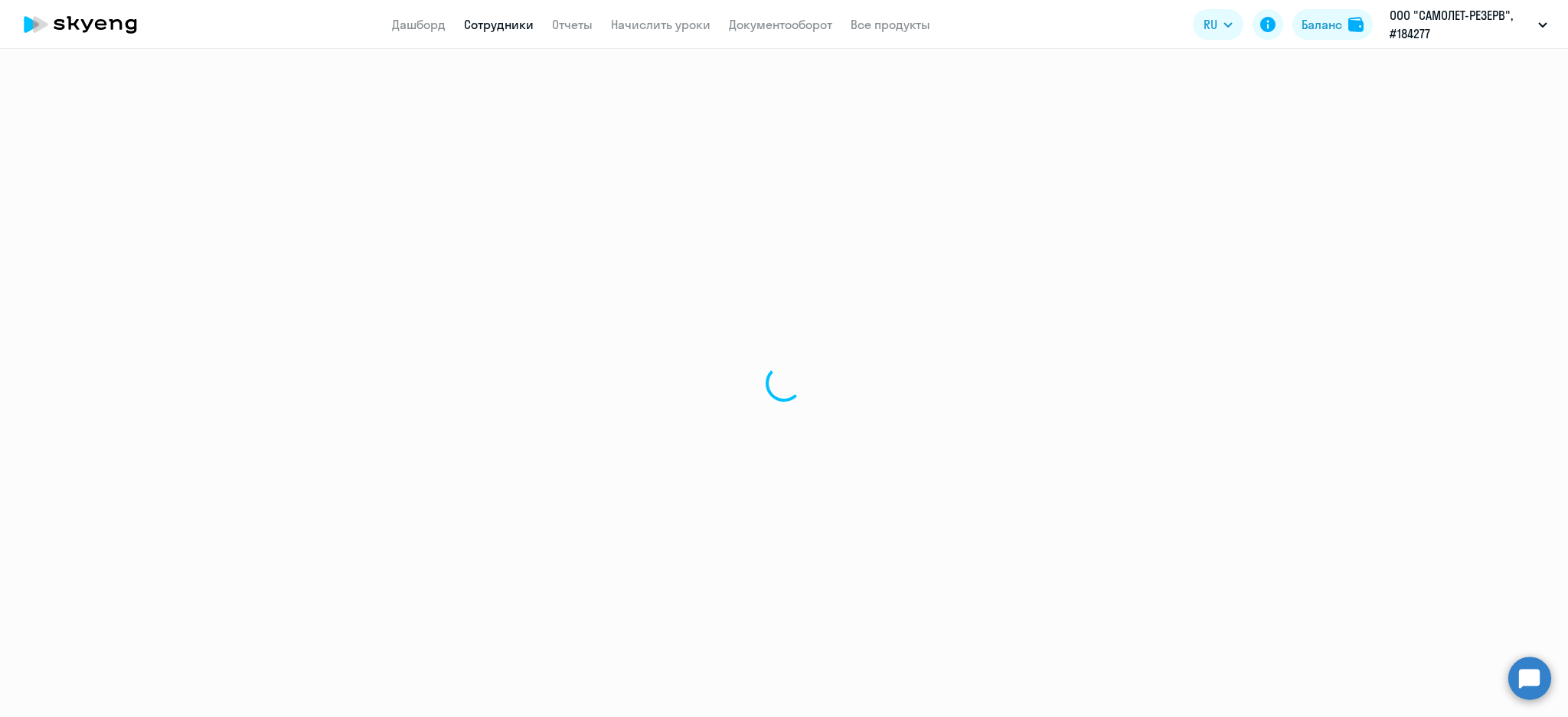
select select "30"
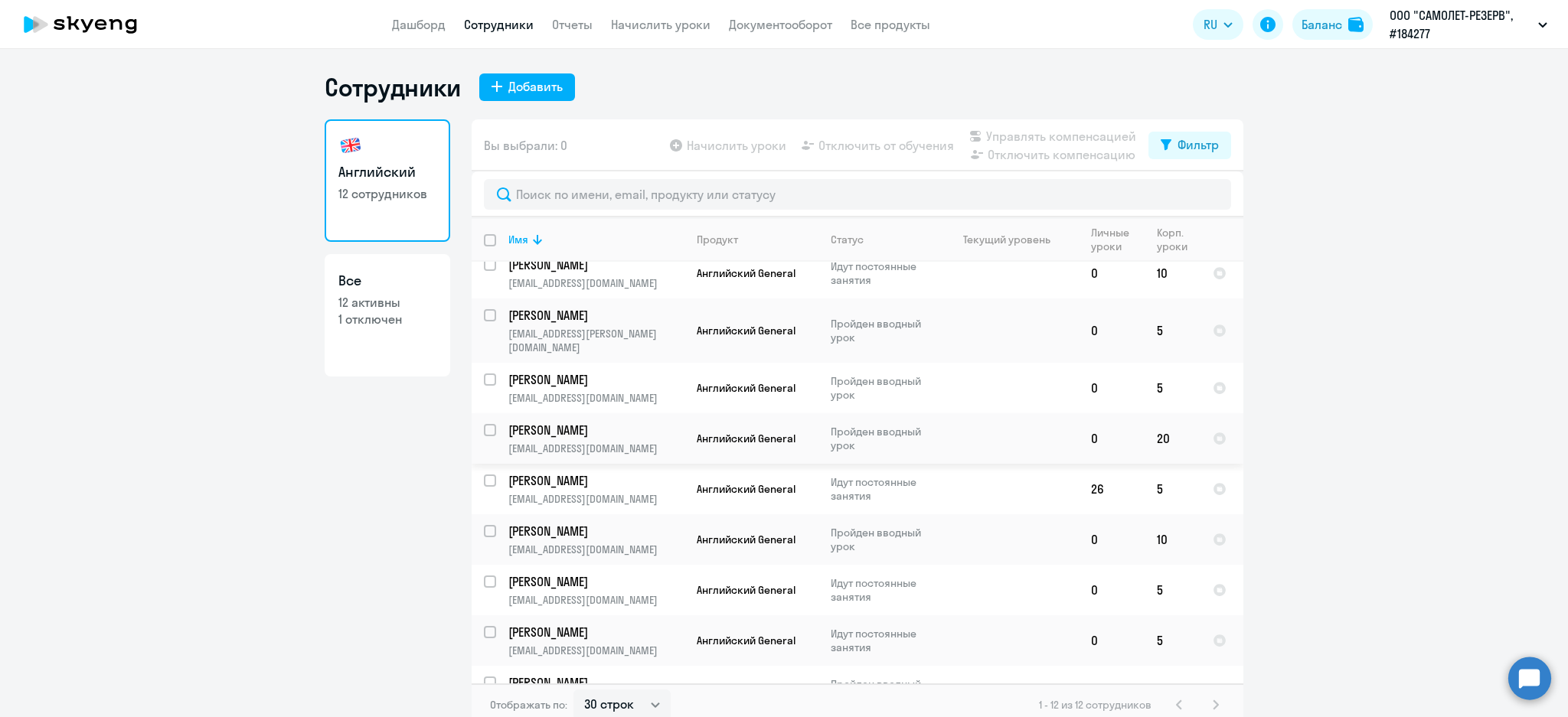
scroll to position [175, 0]
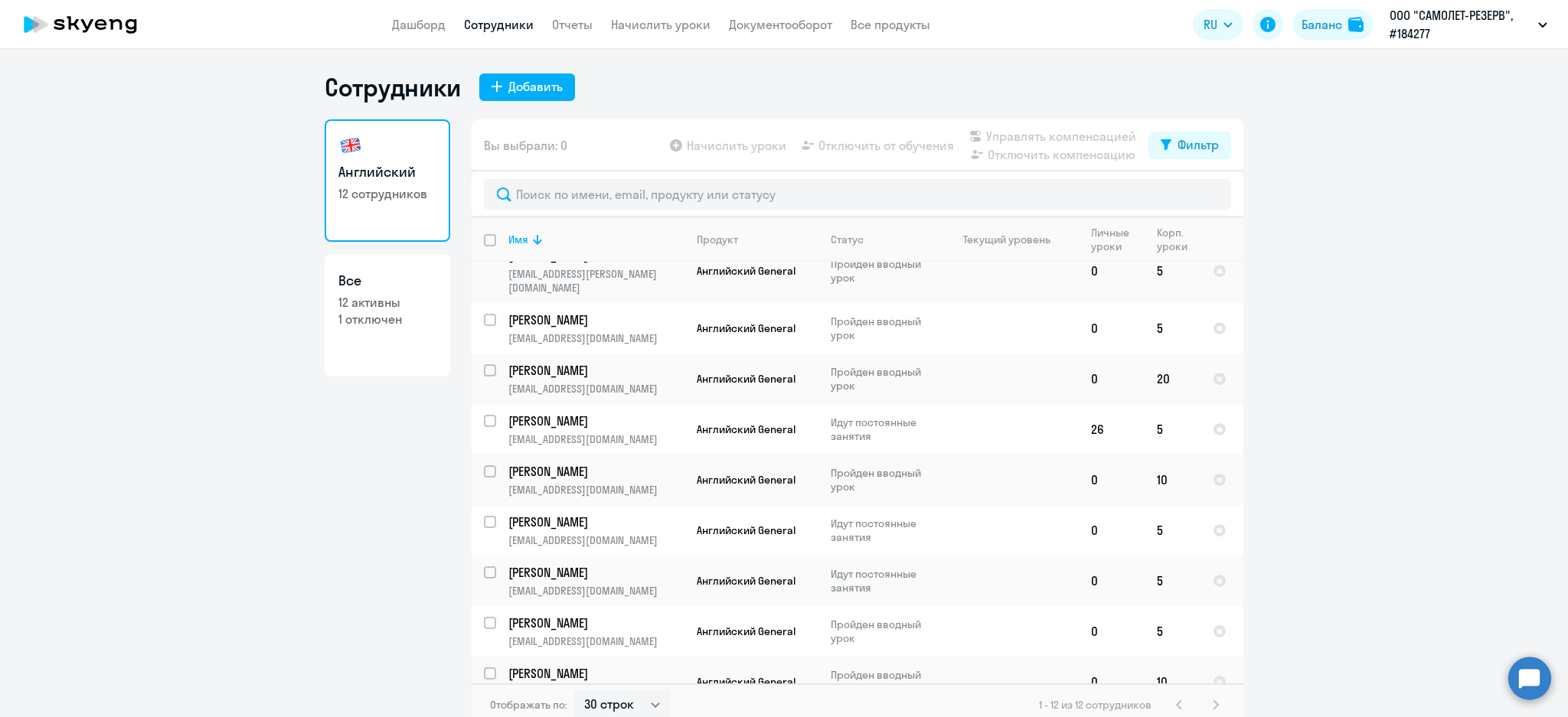
click at [634, 15] on app-menu-item-link "Начислить уроки" at bounding box center [660, 25] width 100 height 19
click at [672, 21] on link "Начислить уроки" at bounding box center [660, 24] width 100 height 15
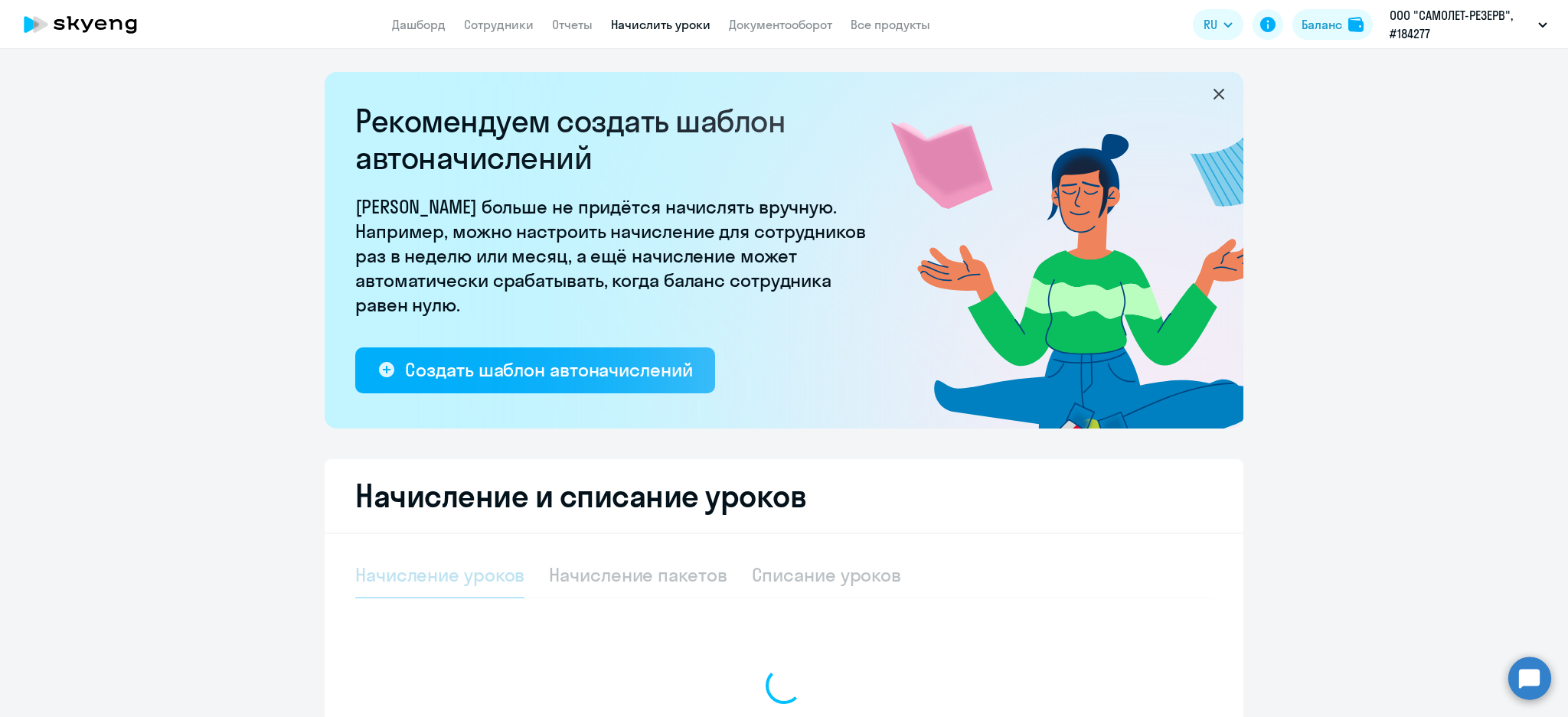
select select "10"
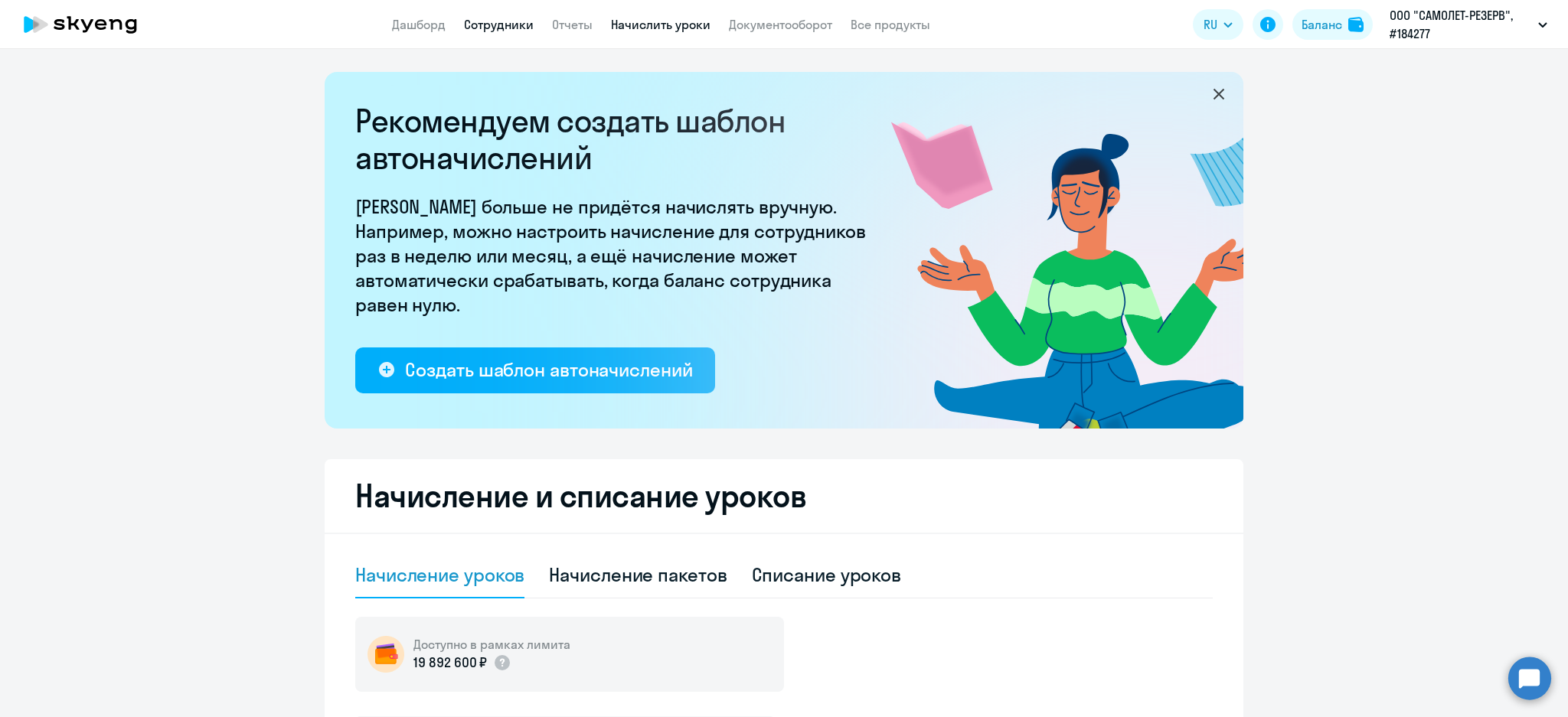
click at [474, 16] on link "Сотрудники" at bounding box center [499, 24] width 70 height 15
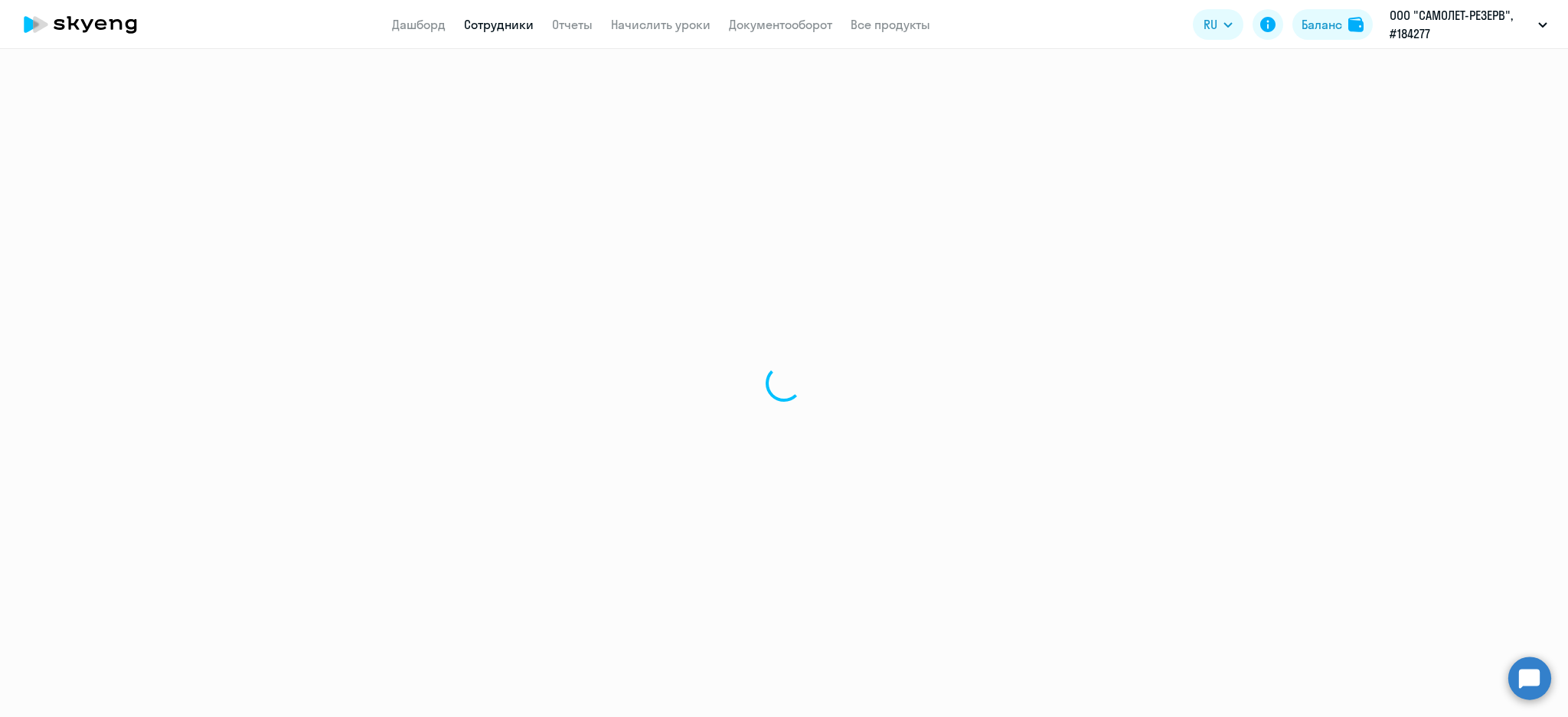
select select "30"
